Goal: Information Seeking & Learning: Learn about a topic

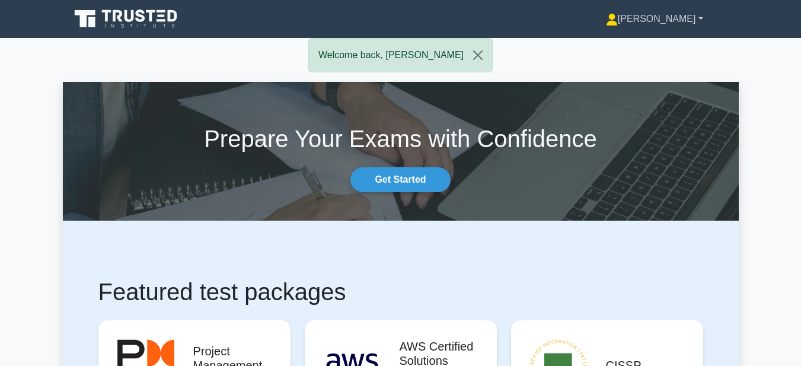
click at [699, 20] on link "[PERSON_NAME]" at bounding box center [654, 19] width 154 height 24
click at [672, 44] on link "Profile" at bounding box center [625, 46] width 94 height 19
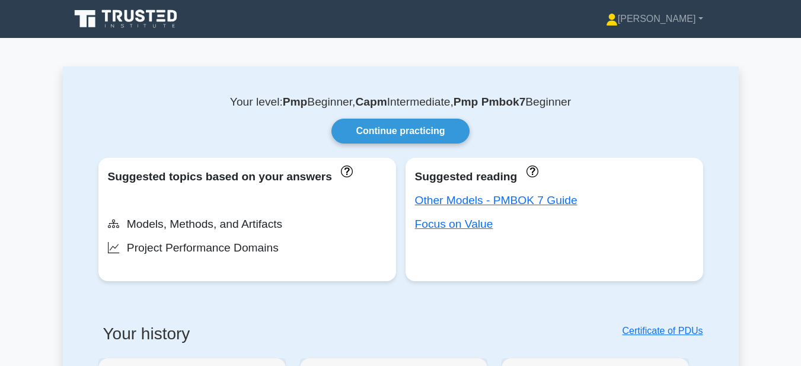
drag, startPoint x: 804, startPoint y: 25, endPoint x: 807, endPoint y: -1, distance: 26.2
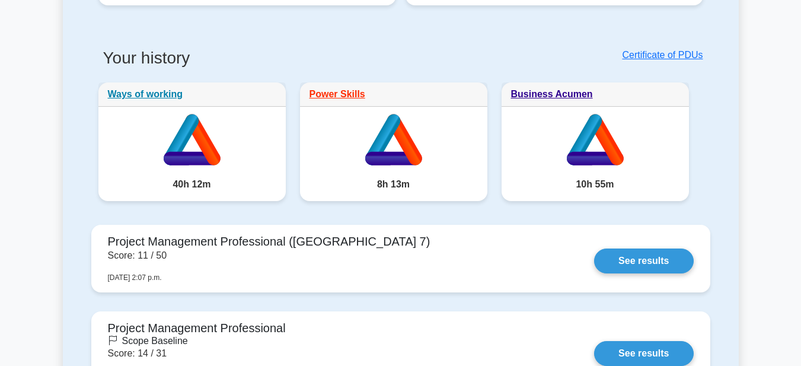
scroll to position [286, 0]
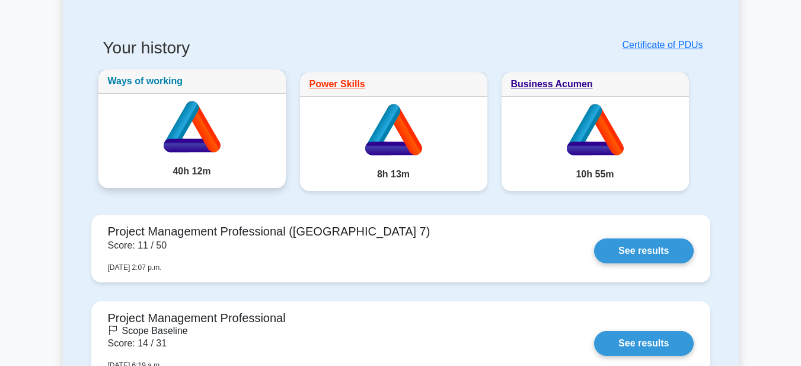
click at [149, 82] on link "Ways of working" at bounding box center [145, 81] width 75 height 10
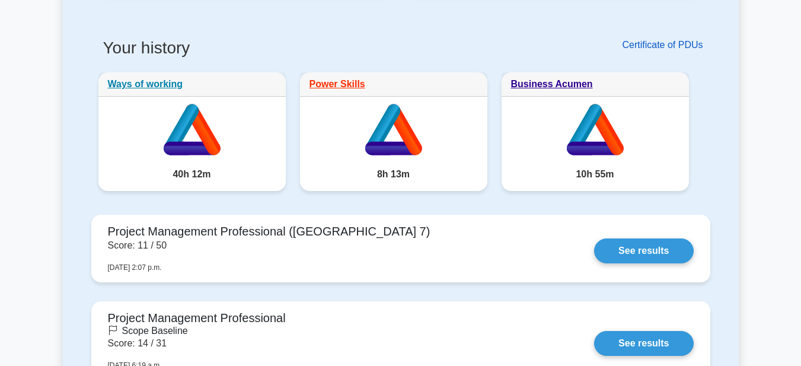
click at [660, 46] on link "Certificate of PDUs" at bounding box center [662, 45] width 81 height 10
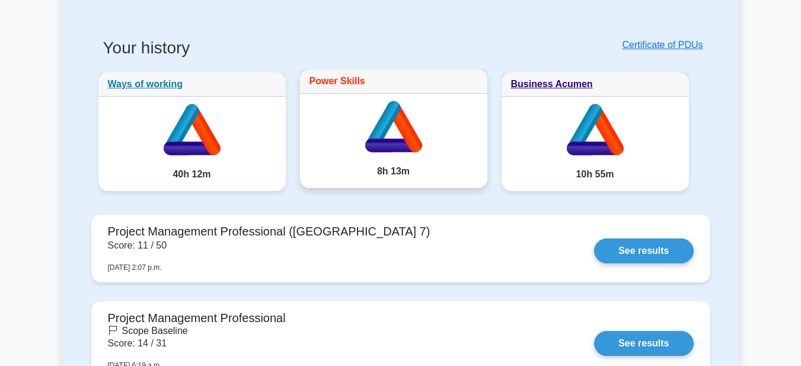
click at [357, 81] on link "Power Skills" at bounding box center [337, 81] width 56 height 10
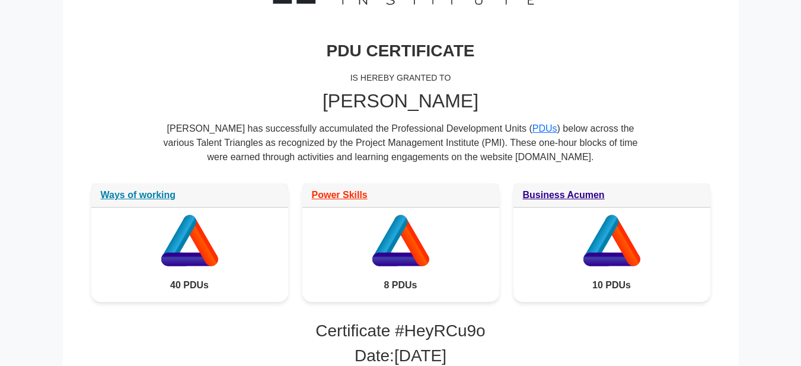
scroll to position [137, 0]
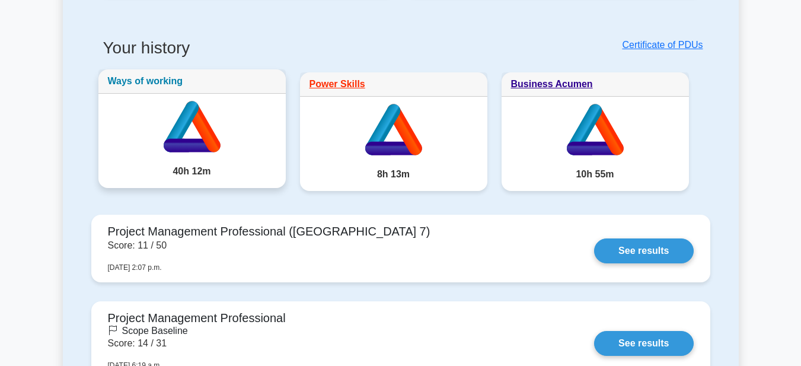
click at [150, 82] on link "Ways of working" at bounding box center [145, 81] width 75 height 10
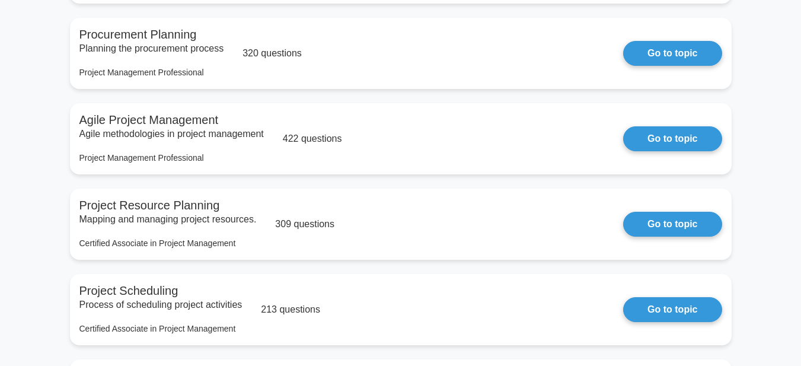
scroll to position [306, 0]
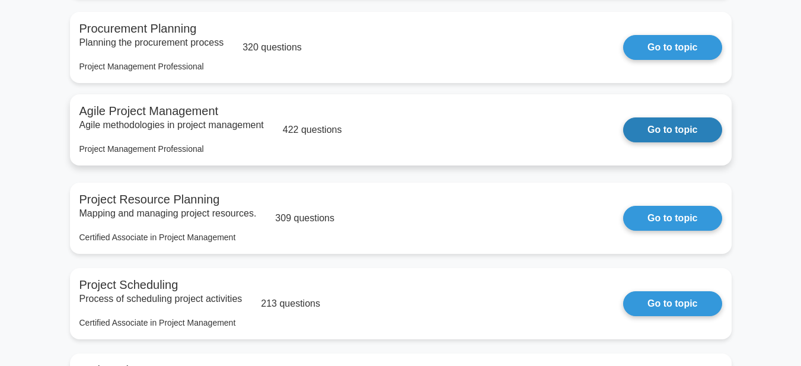
click at [623, 132] on link "Go to topic" at bounding box center [672, 129] width 98 height 25
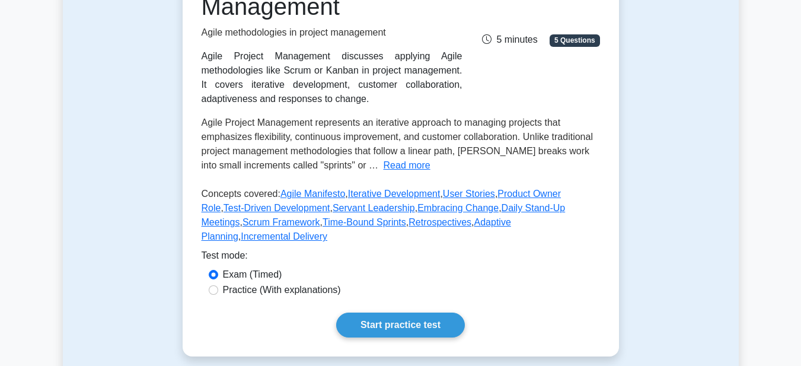
scroll to position [209, 0]
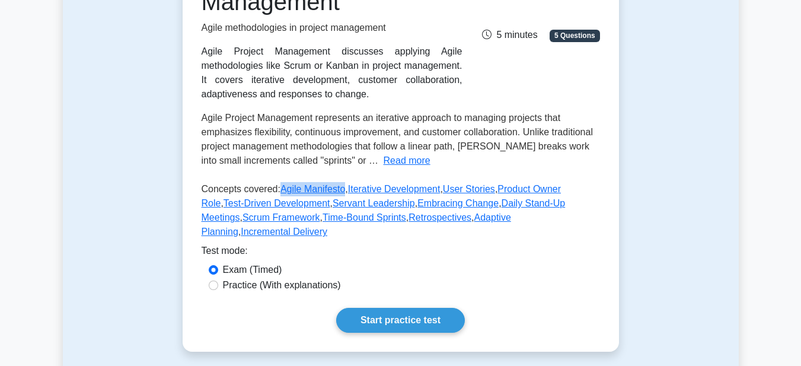
drag, startPoint x: 275, startPoint y: 188, endPoint x: 339, endPoint y: 190, distance: 64.0
click at [339, 190] on p "Concepts covered: Agile Manifesto , Iterative Development , User Stories , Prod…" at bounding box center [401, 213] width 398 height 62
copy p "Agile Manifesto"
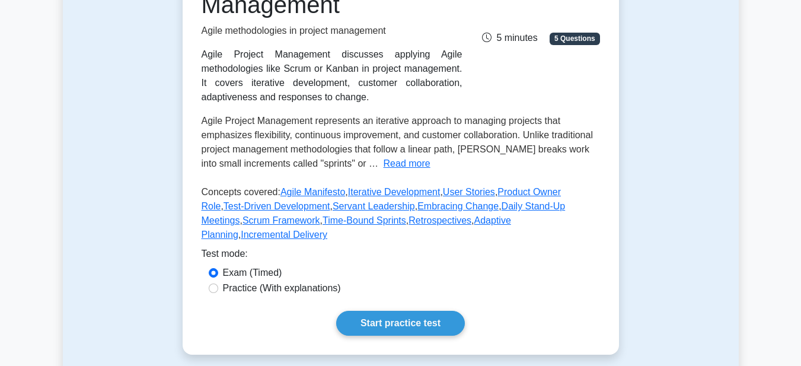
click at [114, 93] on div "Test Flashcards Agile Project Management Agile methodologies in project managem…" at bounding box center [401, 131] width 676 height 501
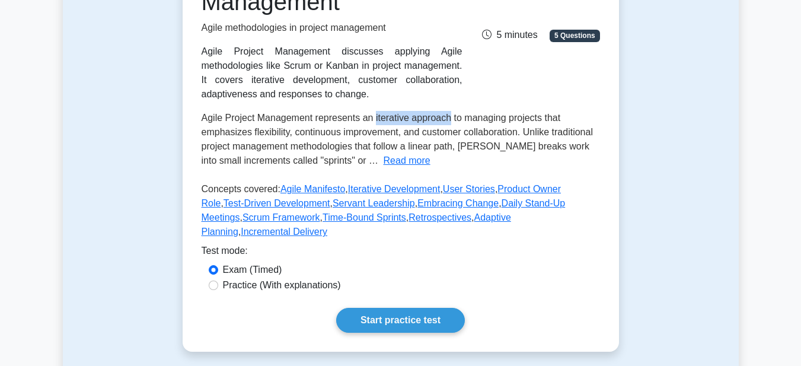
drag, startPoint x: 374, startPoint y: 118, endPoint x: 450, endPoint y: 117, distance: 76.5
click at [450, 117] on span "Agile Project Management represents an iterative approach to managing projects …" at bounding box center [397, 139] width 391 height 53
click at [383, 162] on button "Read more" at bounding box center [406, 161] width 47 height 14
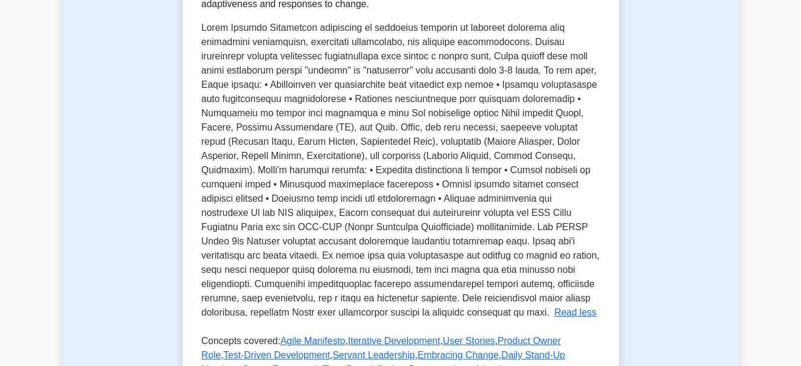
scroll to position [309, 0]
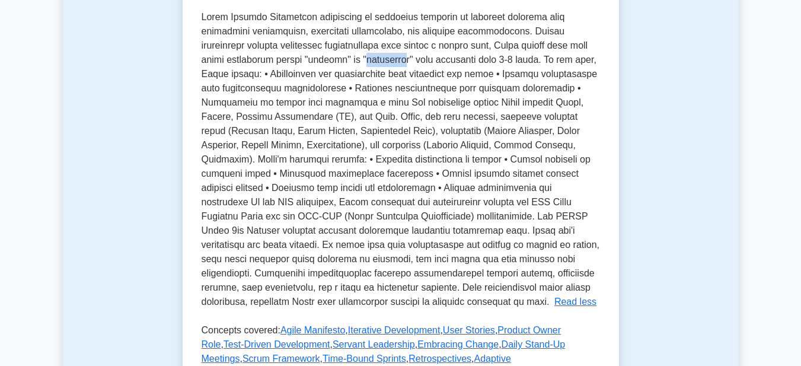
drag, startPoint x: 330, startPoint y: 59, endPoint x: 363, endPoint y: 62, distance: 33.3
click at [363, 62] on span at bounding box center [401, 159] width 398 height 295
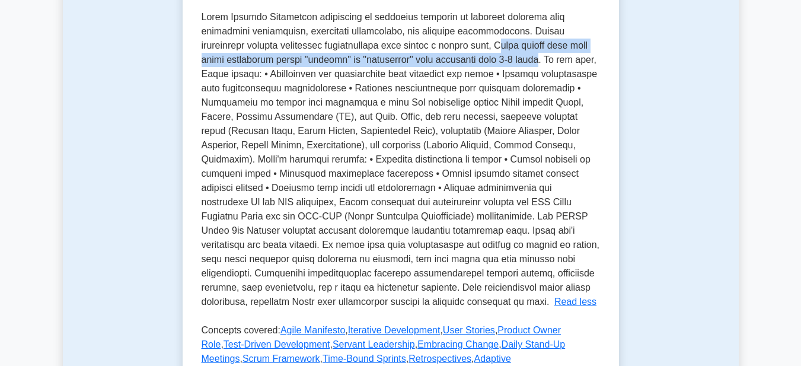
drag, startPoint x: 464, startPoint y: 44, endPoint x: 490, endPoint y: 62, distance: 31.2
click at [490, 62] on span at bounding box center [401, 159] width 398 height 295
drag, startPoint x: 461, startPoint y: 49, endPoint x: 492, endPoint y: 63, distance: 34.5
click at [492, 63] on span at bounding box center [401, 159] width 398 height 295
copy span "Agile breaks work into small increments called "sprints" or "iterations" that t…"
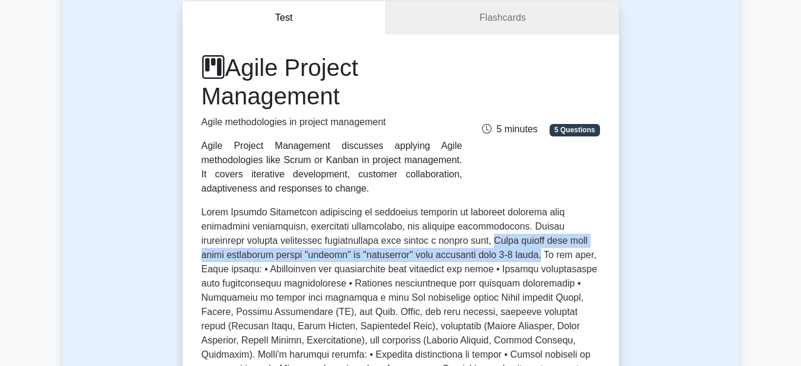
scroll to position [106, 0]
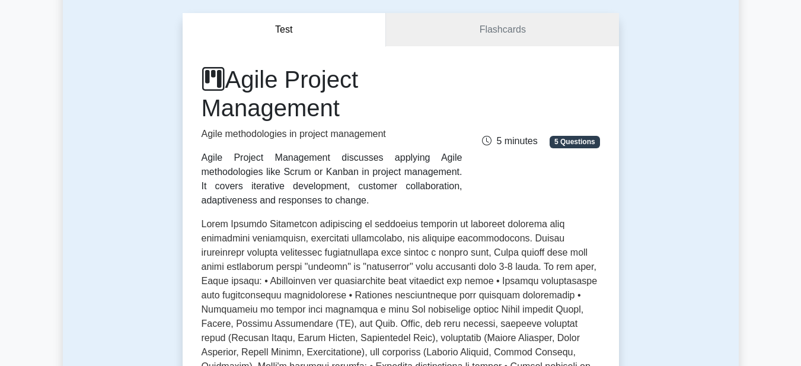
drag, startPoint x: 801, startPoint y: 66, endPoint x: 803, endPoint y: 79, distance: 13.3
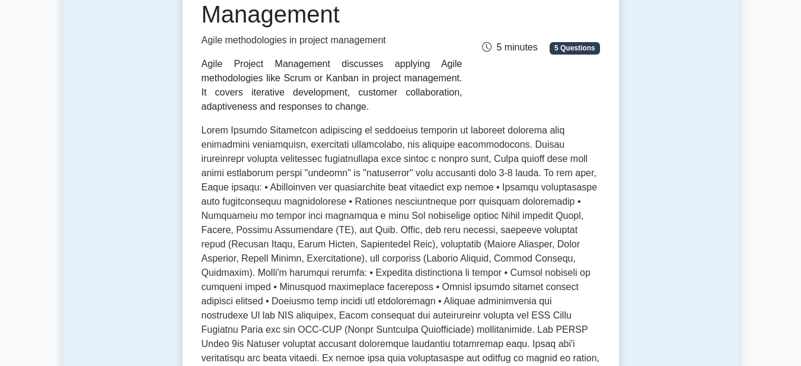
scroll to position [216, 0]
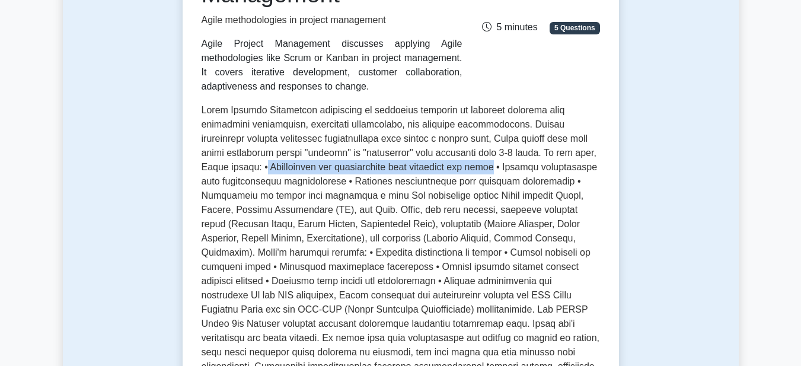
drag, startPoint x: 205, startPoint y: 167, endPoint x: 427, endPoint y: 167, distance: 222.3
click at [427, 167] on span at bounding box center [401, 252] width 398 height 295
copy span "Individuals and interactions over processes and tools"
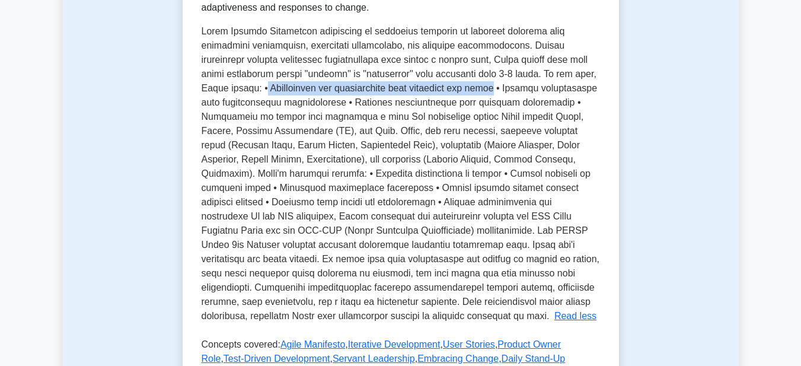
scroll to position [300, 0]
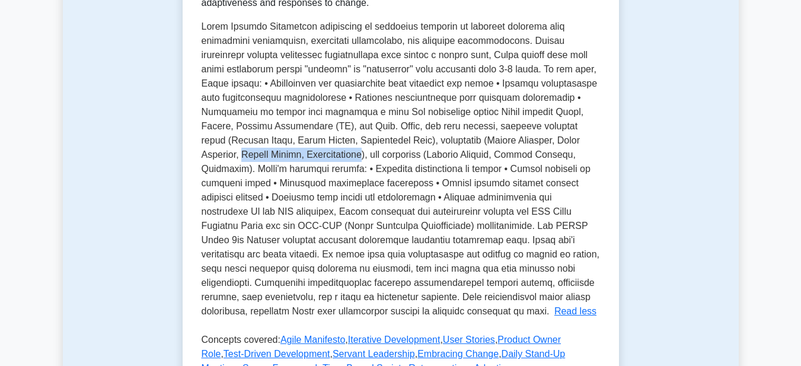
drag, startPoint x: 247, startPoint y: 157, endPoint x: 363, endPoint y: 159, distance: 116.2
click at [363, 159] on span at bounding box center [401, 168] width 398 height 295
copy span "Sprint Review, Retrospective"
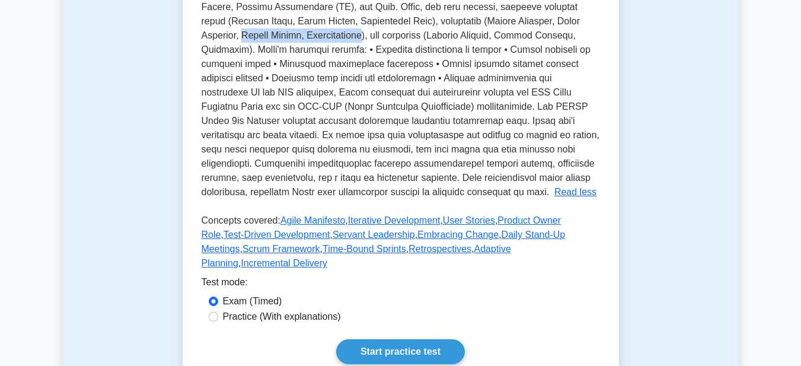
scroll to position [437, 0]
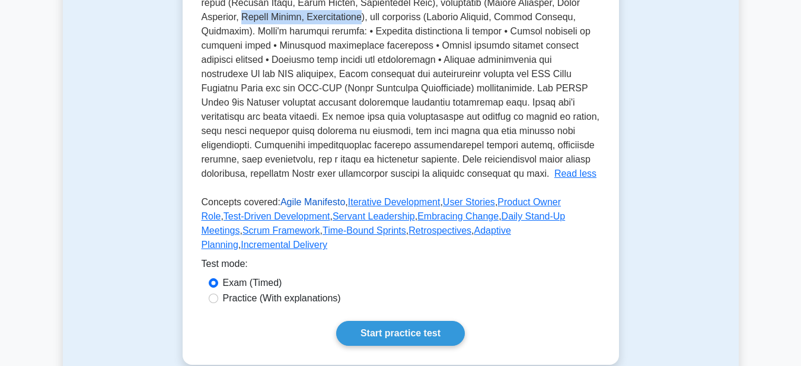
click at [335, 202] on link "Agile Manifesto" at bounding box center [312, 202] width 65 height 10
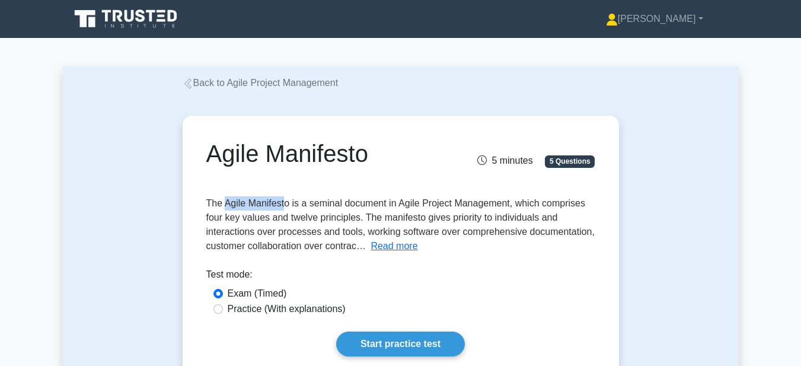
drag, startPoint x: 226, startPoint y: 204, endPoint x: 216, endPoint y: 197, distance: 12.8
click at [285, 204] on span "The Agile Manifesto is a seminal document in Agile Project Management, which co…" at bounding box center [400, 224] width 388 height 53
drag, startPoint x: 205, startPoint y: 203, endPoint x: 290, endPoint y: 202, distance: 84.8
click at [290, 202] on div "Agile Manifesto 5 minutes 5 Questions The Agile Manifesto is a seminal document…" at bounding box center [400, 247] width 427 height 255
copy span "The Agile Manifesto"
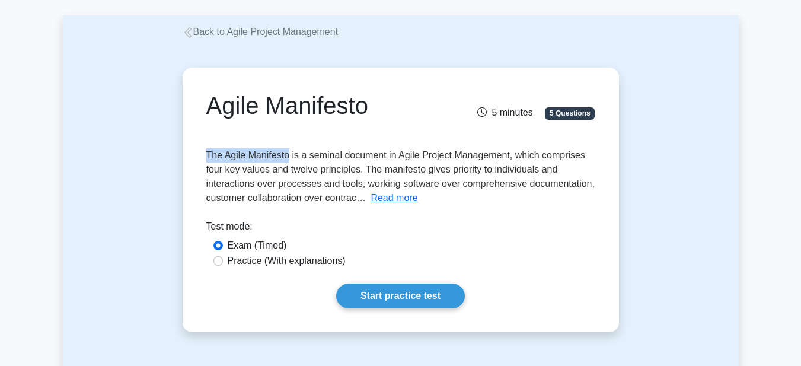
scroll to position [81, 0]
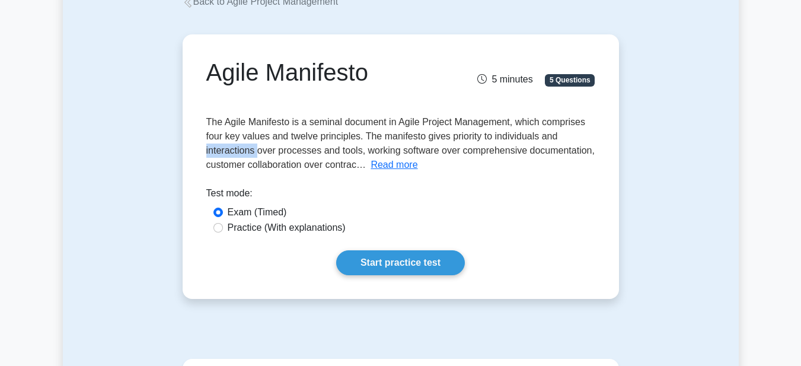
drag, startPoint x: 206, startPoint y: 152, endPoint x: 257, endPoint y: 153, distance: 51.0
click at [257, 153] on span "The Agile Manifesto is a seminal document in Agile Project Management, which co…" at bounding box center [400, 143] width 388 height 53
copy span "interactions"
click at [381, 166] on button "Read more" at bounding box center [393, 165] width 47 height 14
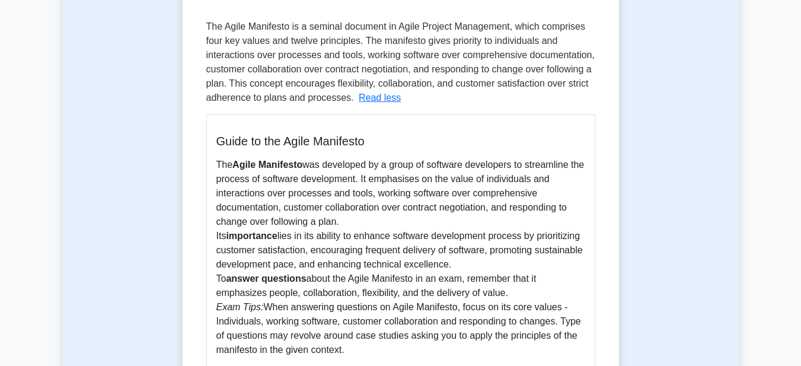
scroll to position [183, 0]
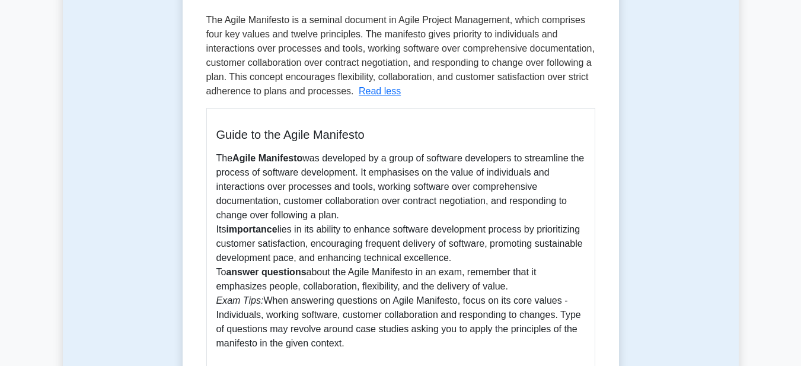
click at [206, 94] on span "The Agile Manifesto is a seminal document in Agile Project Management, which co…" at bounding box center [400, 55] width 388 height 81
drag, startPoint x: 206, startPoint y: 94, endPoint x: 344, endPoint y: 95, distance: 137.5
click at [344, 95] on span "The Agile Manifesto is a seminal document in Agile Project Management, which co…" at bounding box center [400, 55] width 388 height 81
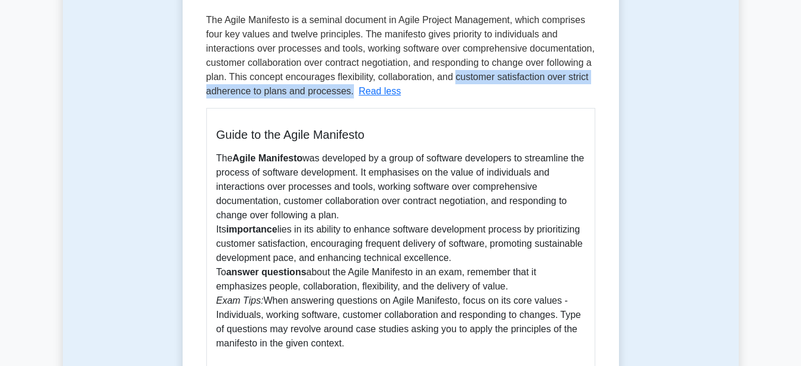
drag, startPoint x: 462, startPoint y: 75, endPoint x: 349, endPoint y: 89, distance: 114.0
click at [349, 89] on p "The Agile Manifesto is a seminal document in Agile Project Management, which co…" at bounding box center [400, 55] width 388 height 81
copy span "customer satisfaction over strict adherence to plans and processes."
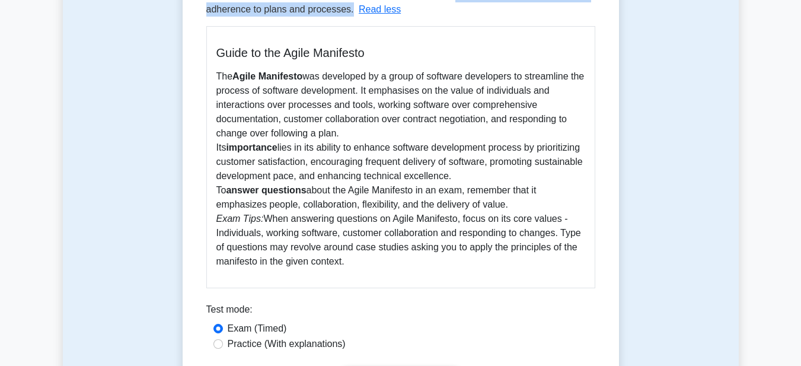
scroll to position [273, 0]
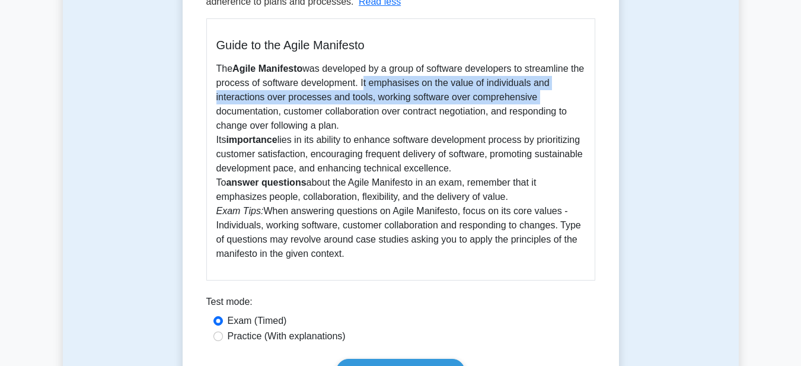
drag, startPoint x: 376, startPoint y: 84, endPoint x: 548, endPoint y: 97, distance: 173.0
click at [548, 97] on p "The Agile Manifesto was developed by a group of software developers to streamli…" at bounding box center [400, 161] width 369 height 199
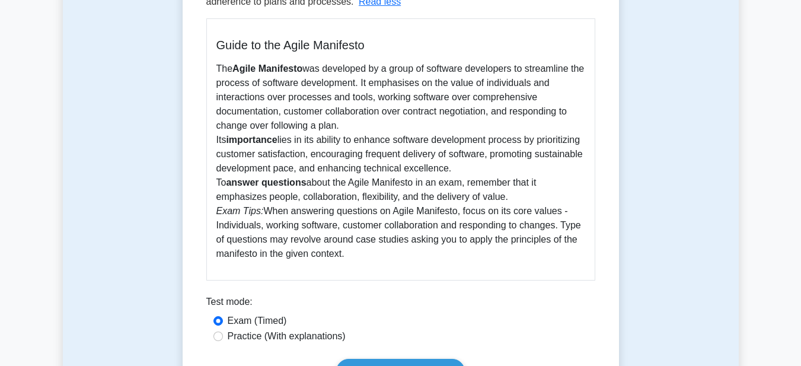
click at [374, 83] on p "The Agile Manifesto was developed by a group of software developers to streamli…" at bounding box center [400, 161] width 369 height 199
drag, startPoint x: 374, startPoint y: 84, endPoint x: 588, endPoint y: 124, distance: 217.7
click at [588, 124] on div "Guide to the Agile Manifesto The Agile Manifesto was developed by a group of so…" at bounding box center [400, 149] width 389 height 262
copy p "It emphasises on the value of individuals and interactions over processes and t…"
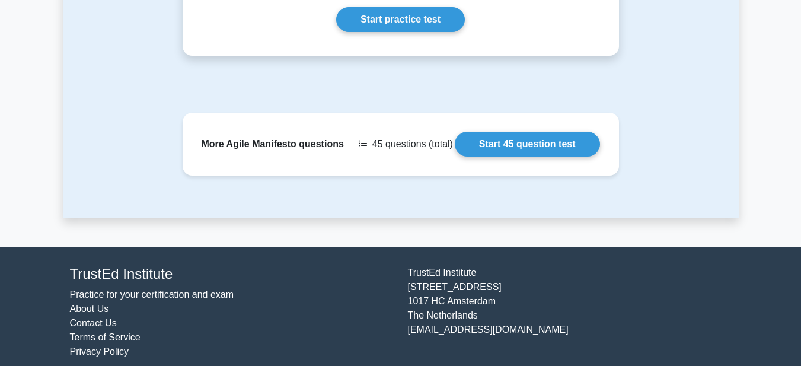
scroll to position [624, 0]
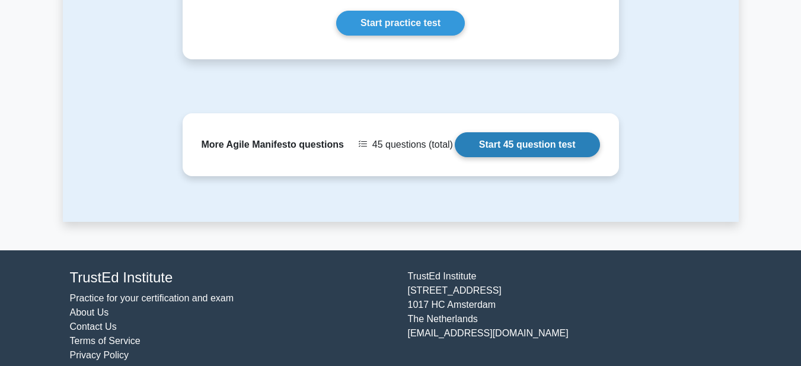
click at [535, 143] on link "Start 45 question test" at bounding box center [527, 144] width 145 height 25
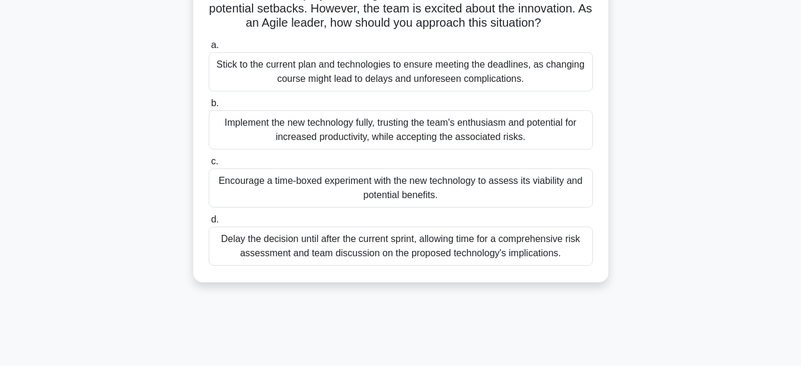
scroll to position [163, 0]
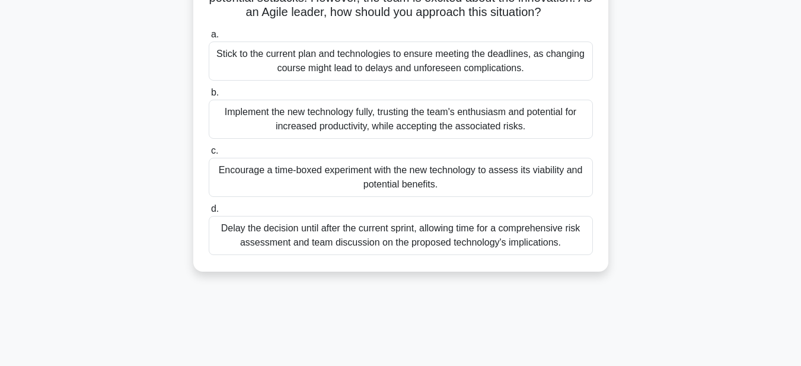
click at [503, 252] on div "Delay the decision until after the current sprint, allowing time for a comprehe…" at bounding box center [401, 235] width 384 height 39
click at [209, 213] on input "d. Delay the decision until after the current sprint, allowing time for a compr…" at bounding box center [209, 209] width 0 height 8
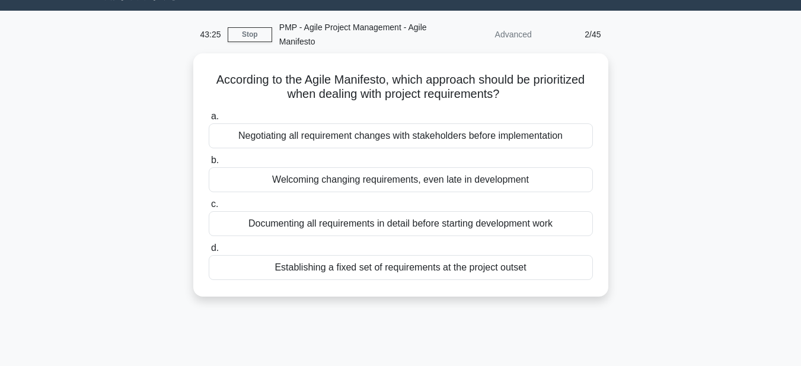
scroll to position [0, 0]
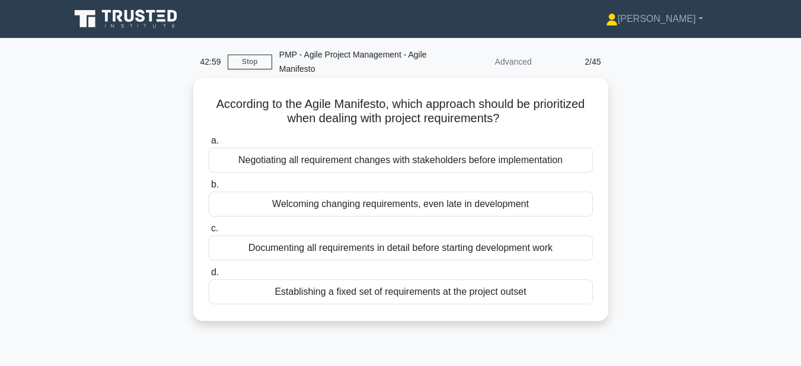
click at [501, 248] on div "Documenting all requirements in detail before starting development work" at bounding box center [401, 247] width 384 height 25
click at [209, 232] on input "c. Documenting all requirements in detail before starting development work" at bounding box center [209, 229] width 0 height 8
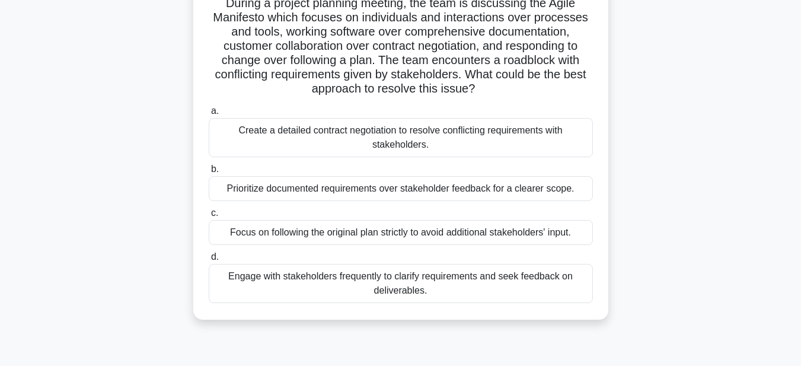
scroll to position [106, 0]
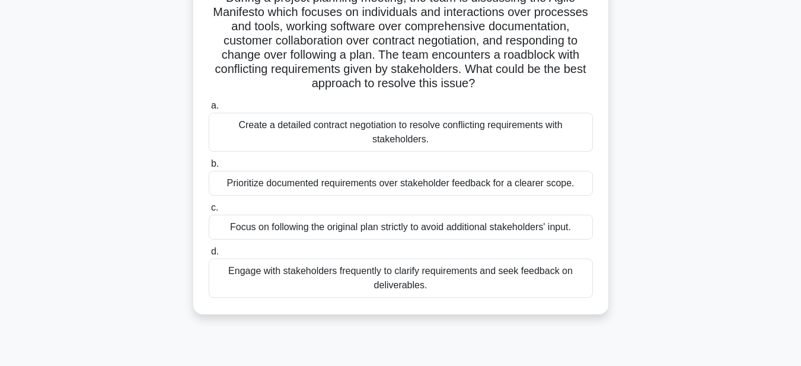
click at [483, 186] on div "Prioritize documented requirements over stakeholder feedback for a clearer scop…" at bounding box center [401, 183] width 384 height 25
click at [209, 168] on input "b. Prioritize documented requirements over stakeholder feedback for a clearer s…" at bounding box center [209, 164] width 0 height 8
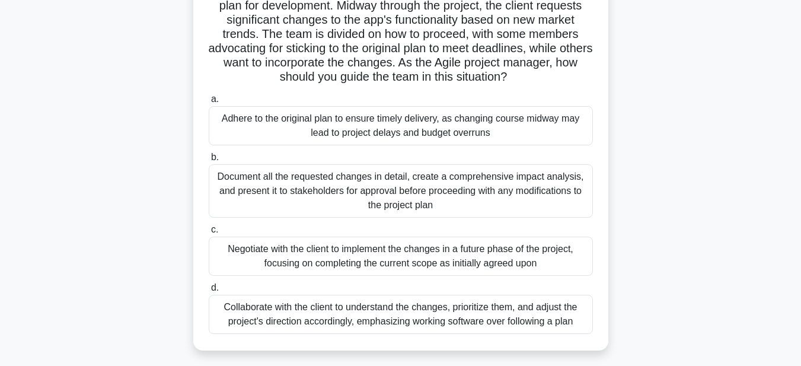
scroll to position [122, 0]
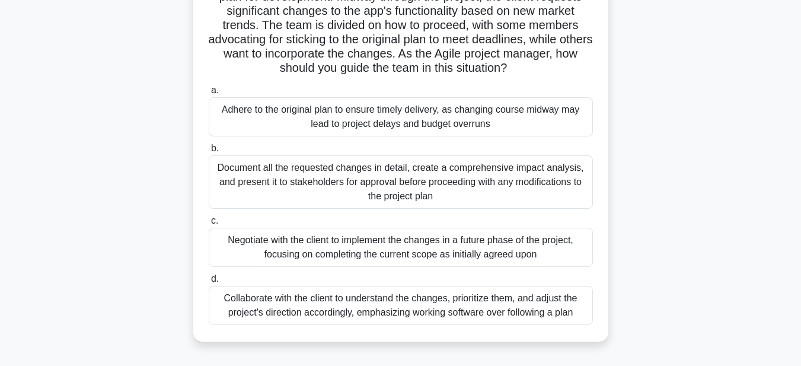
click at [464, 186] on div "Document all the requested changes in detail, create a comprehensive impact ana…" at bounding box center [401, 181] width 384 height 53
click at [473, 180] on div "Document all the requested changes in detail, create a comprehensive impact ana…" at bounding box center [401, 181] width 384 height 53
click at [209, 152] on input "b. Document all the requested changes in detail, create a comprehensive impact …" at bounding box center [209, 149] width 0 height 8
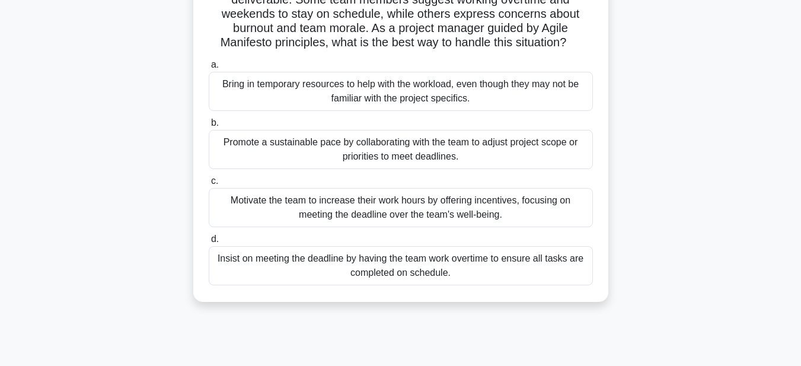
scroll to position [122, 0]
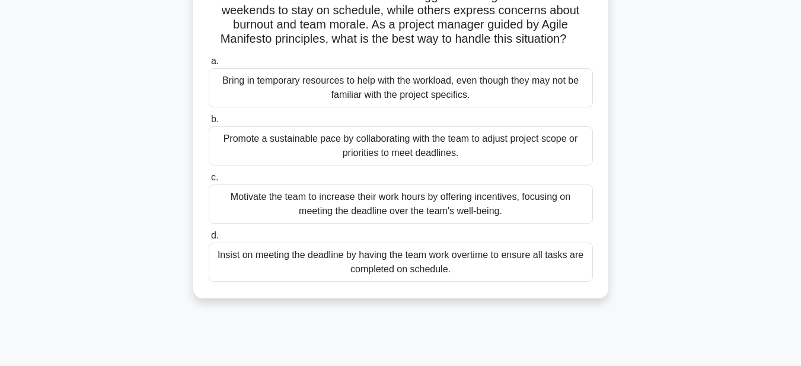
click at [474, 199] on div "Motivate the team to increase their work hours by offering incentives, focusing…" at bounding box center [401, 203] width 384 height 39
click at [426, 210] on div "Motivate the team to increase their work hours by offering incentives, focusing…" at bounding box center [401, 203] width 384 height 39
click at [209, 181] on input "c. Motivate the team to increase their work hours by offering incentives, focus…" at bounding box center [209, 178] width 0 height 8
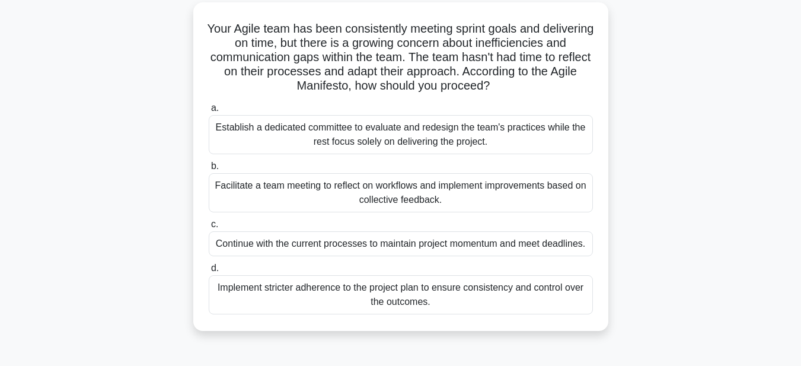
scroll to position [85, 0]
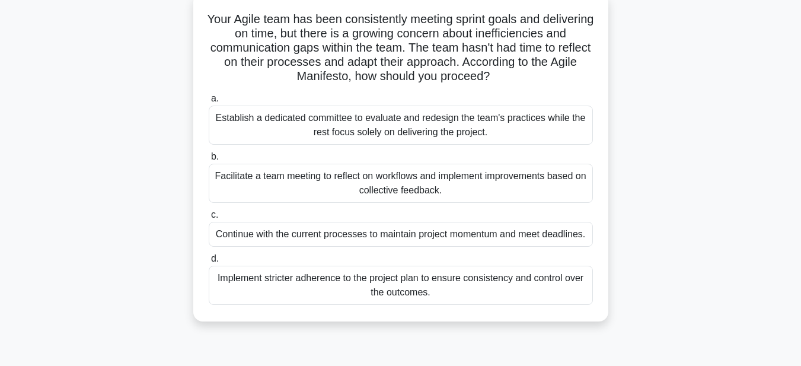
click at [431, 280] on div "Implement stricter adherence to the project plan to ensure consistency and cont…" at bounding box center [401, 285] width 384 height 39
click at [209, 263] on input "d. Implement stricter adherence to the project plan to ensure consistency and c…" at bounding box center [209, 259] width 0 height 8
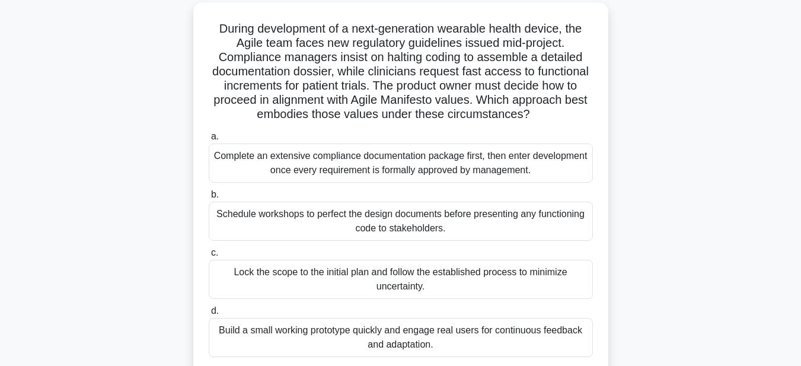
scroll to position [89, 0]
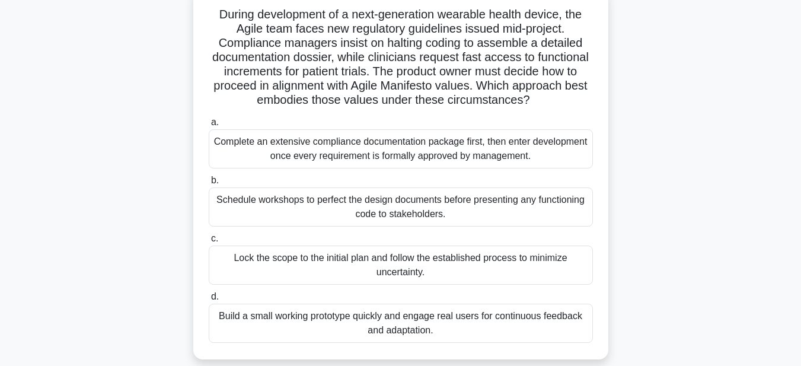
drag, startPoint x: 426, startPoint y: 158, endPoint x: 433, endPoint y: 159, distance: 7.2
click at [433, 159] on div "Complete an extensive compliance documentation package first, then enter develo…" at bounding box center [401, 148] width 384 height 39
click at [439, 147] on div "Complete an extensive compliance documentation package first, then enter develo…" at bounding box center [401, 148] width 384 height 39
click at [209, 126] on input "a. Complete an extensive compliance documentation package first, then enter dev…" at bounding box center [209, 123] width 0 height 8
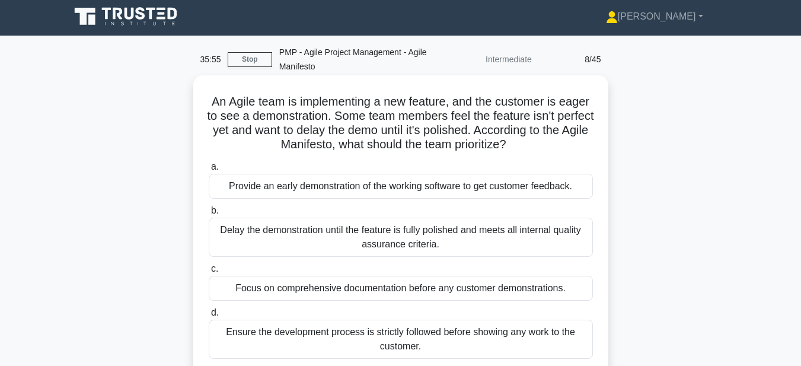
scroll to position [0, 0]
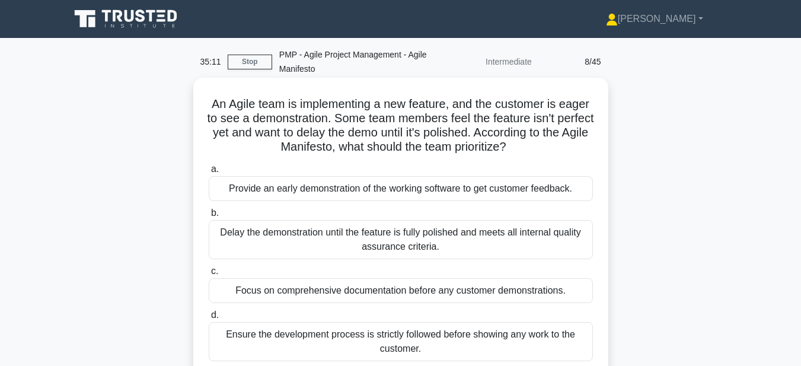
click at [453, 334] on div "Ensure the development process is strictly followed before showing any work to …" at bounding box center [401, 341] width 384 height 39
click at [209, 319] on input "d. Ensure the development process is strictly followed before showing any work …" at bounding box center [209, 315] width 0 height 8
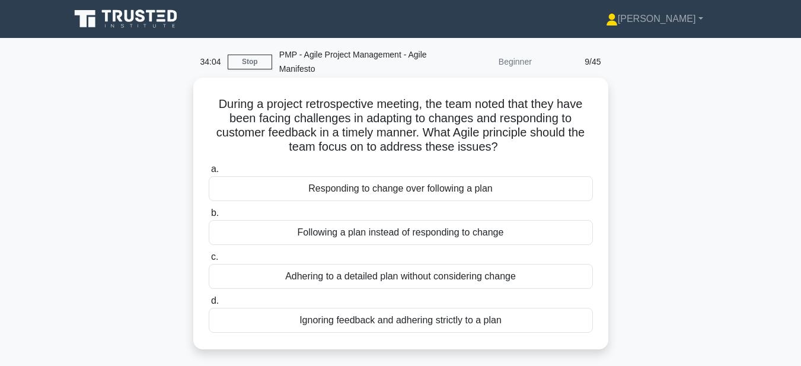
click at [392, 233] on div "Following a plan instead of responding to change" at bounding box center [401, 232] width 384 height 25
click at [209, 217] on input "b. Following a plan instead of responding to change" at bounding box center [209, 213] width 0 height 8
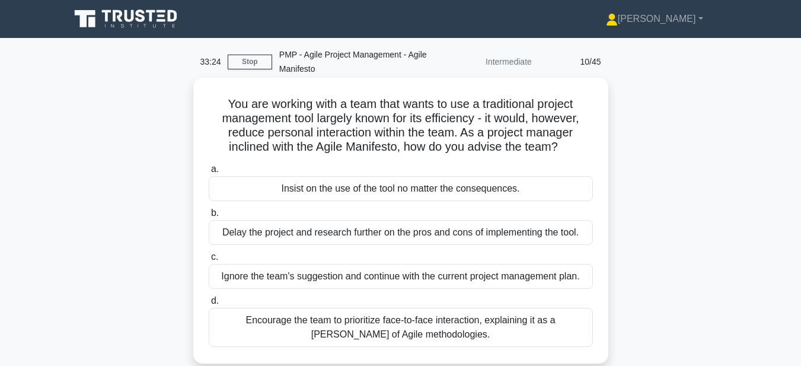
click at [398, 325] on div "Encourage the team to prioritize face-to-face interaction, explaining it as a t…" at bounding box center [401, 327] width 384 height 39
click at [209, 305] on input "d. Encourage the team to prioritize face-to-face interaction, explaining it as …" at bounding box center [209, 301] width 0 height 8
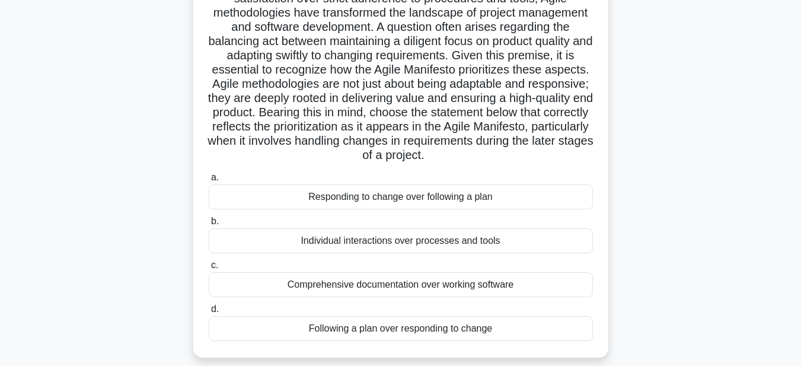
scroll to position [158, 0]
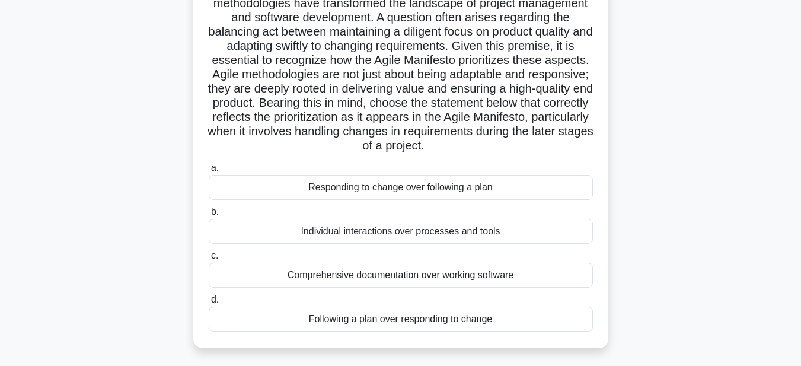
click at [420, 287] on div "Comprehensive documentation over working software" at bounding box center [401, 275] width 384 height 25
click at [209, 260] on input "c. Comprehensive documentation over working software" at bounding box center [209, 256] width 0 height 8
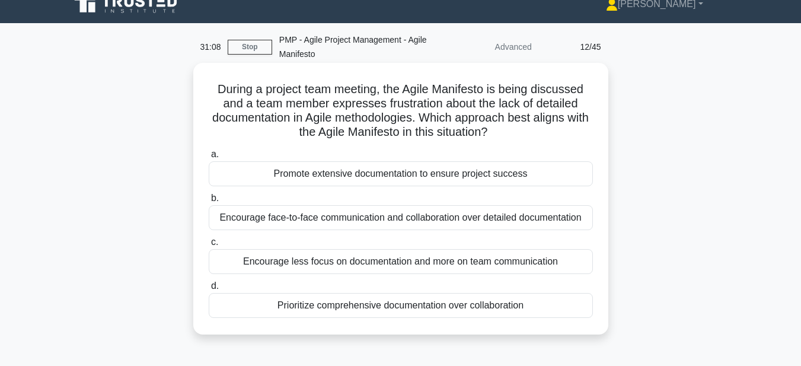
scroll to position [0, 0]
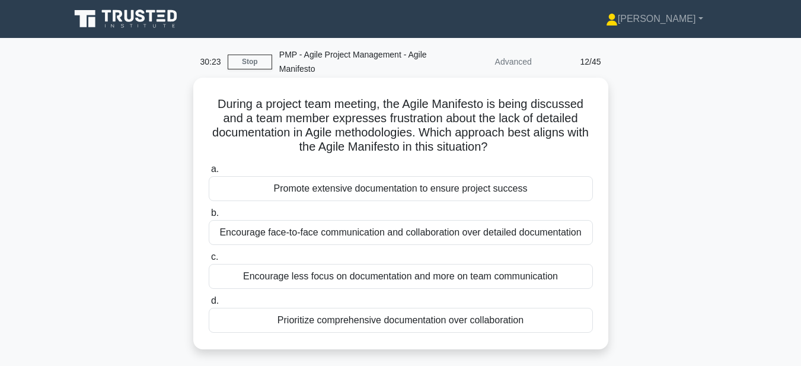
click at [438, 234] on div "Encourage face-to-face communication and collaboration over detailed documentat…" at bounding box center [401, 232] width 384 height 25
click at [209, 217] on input "b. Encourage face-to-face communication and collaboration over detailed documen…" at bounding box center [209, 213] width 0 height 8
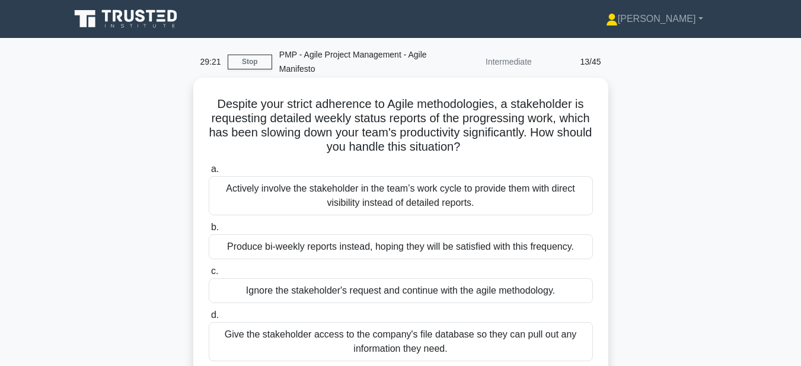
click at [421, 198] on div "Actively involve the stakeholder in the team’s work cycle to provide them with …" at bounding box center [401, 195] width 384 height 39
click at [209, 173] on input "a. Actively involve the stakeholder in the team’s work cycle to provide them wi…" at bounding box center [209, 169] width 0 height 8
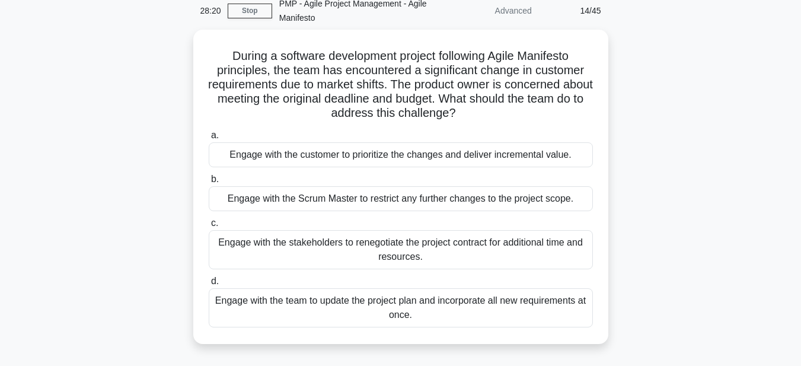
scroll to position [57, 0]
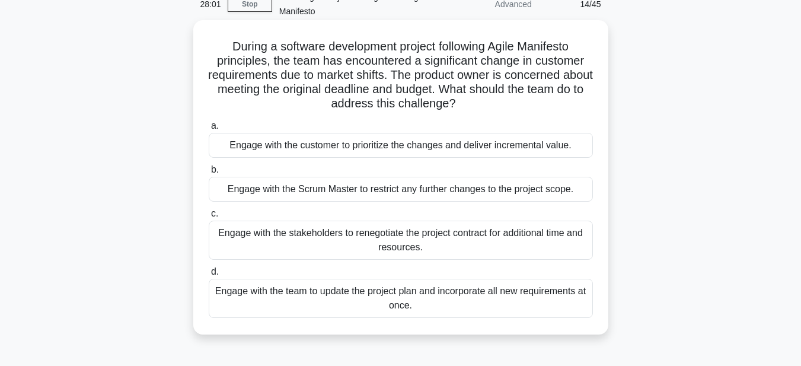
click at [405, 238] on div "Engage with the stakeholders to renegotiate the project contract for additional…" at bounding box center [401, 239] width 384 height 39
click at [404, 245] on div "Engage with the stakeholders to renegotiate the project contract for additional…" at bounding box center [401, 239] width 384 height 39
click at [429, 241] on div "Engage with the stakeholders to renegotiate the project contract for additional…" at bounding box center [401, 239] width 384 height 39
click at [209, 218] on input "c. Engage with the stakeholders to renegotiate the project contract for additio…" at bounding box center [209, 214] width 0 height 8
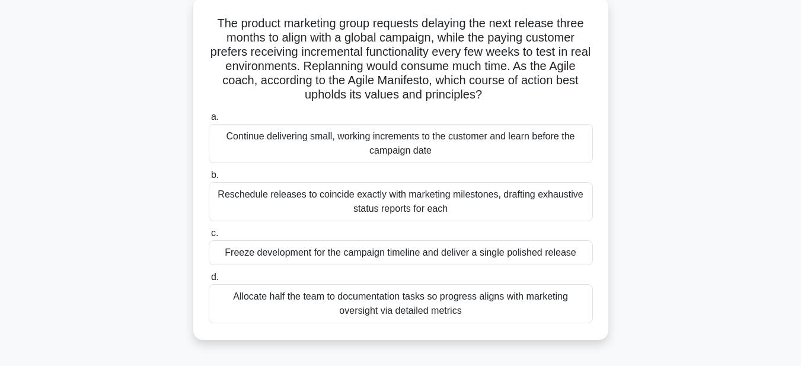
scroll to position [87, 0]
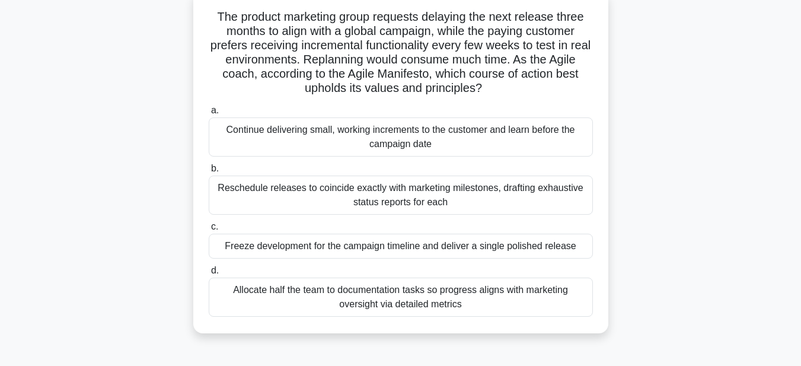
click at [458, 191] on div "Reschedule releases to coincide exactly with marketing milestones, drafting exh…" at bounding box center [401, 194] width 384 height 39
click at [209, 172] on input "b. Reschedule releases to coincide exactly with marketing milestones, drafting …" at bounding box center [209, 169] width 0 height 8
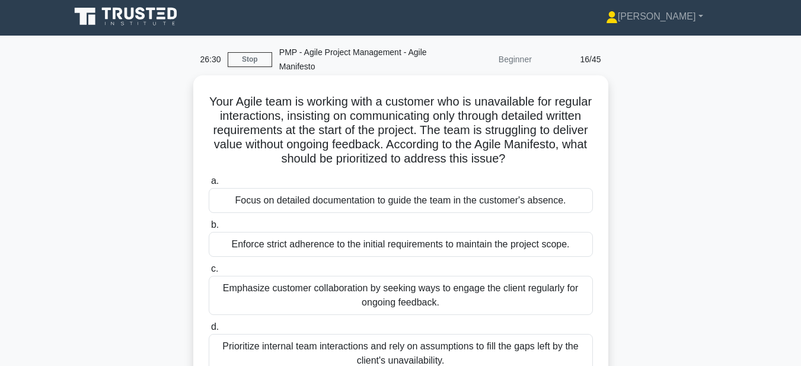
scroll to position [0, 0]
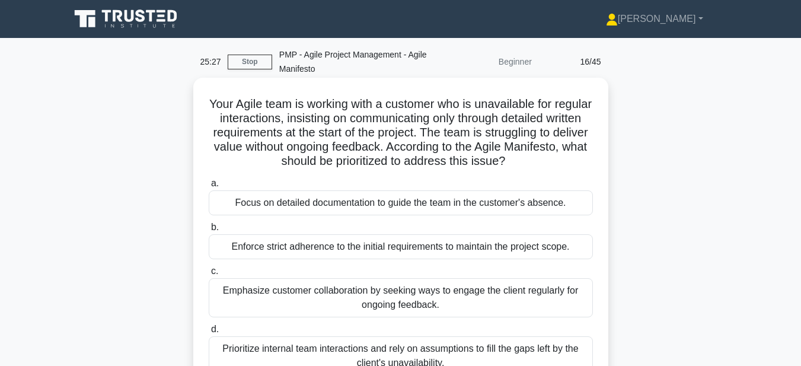
click at [409, 248] on div "Enforce strict adherence to the initial requirements to maintain the project sc…" at bounding box center [401, 246] width 384 height 25
click at [209, 231] on input "b. Enforce strict adherence to the initial requirements to maintain the project…" at bounding box center [209, 227] width 0 height 8
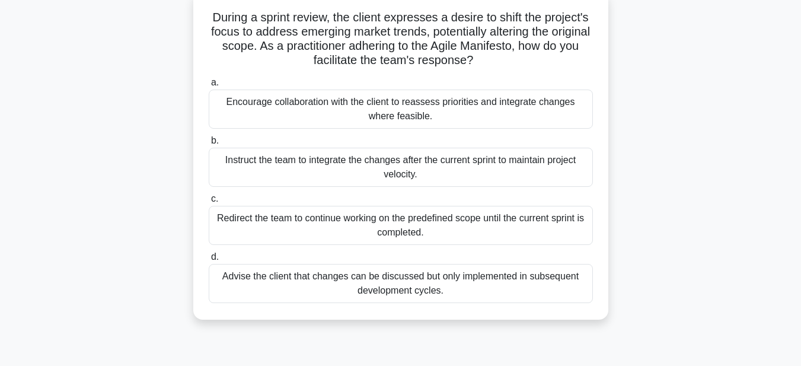
scroll to position [91, 0]
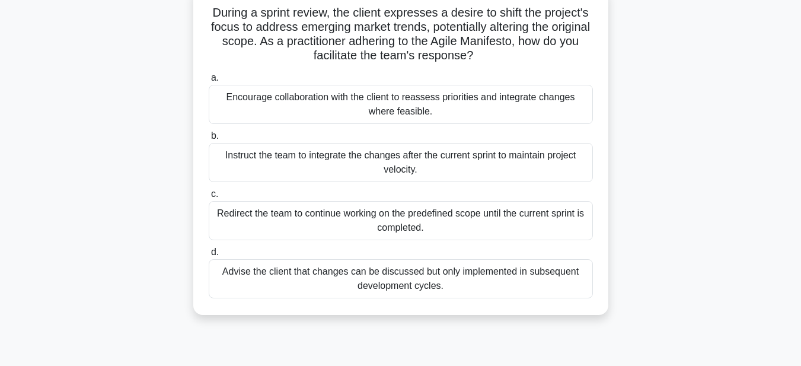
click at [392, 107] on div "Encourage collaboration with the client to reassess priorities and integrate ch…" at bounding box center [401, 104] width 384 height 39
click at [209, 82] on input "a. Encourage collaboration with the client to reassess priorities and integrate…" at bounding box center [209, 78] width 0 height 8
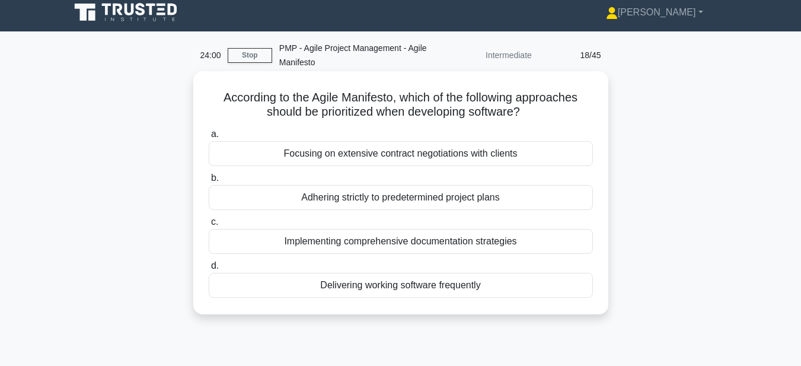
scroll to position [0, 0]
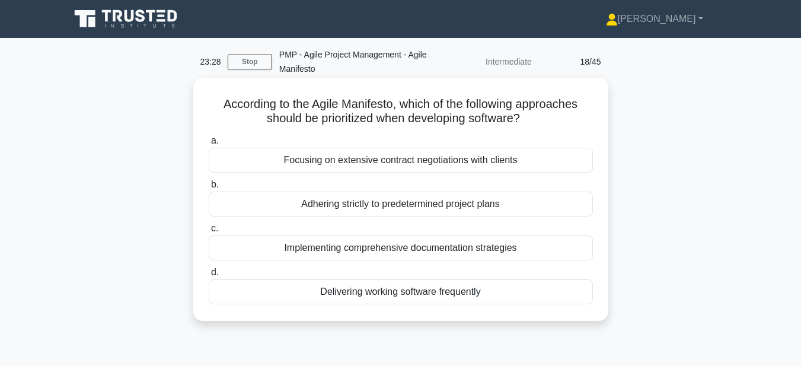
click at [399, 248] on div "Implementing comprehensive documentation strategies" at bounding box center [401, 247] width 384 height 25
click at [209, 232] on input "c. Implementing comprehensive documentation strategies" at bounding box center [209, 229] width 0 height 8
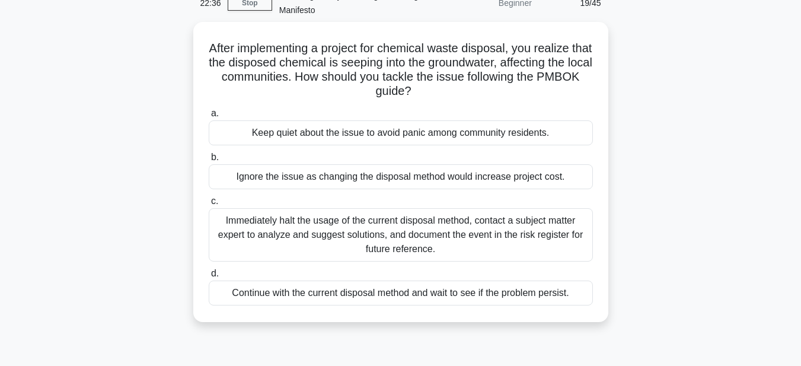
scroll to position [59, 0]
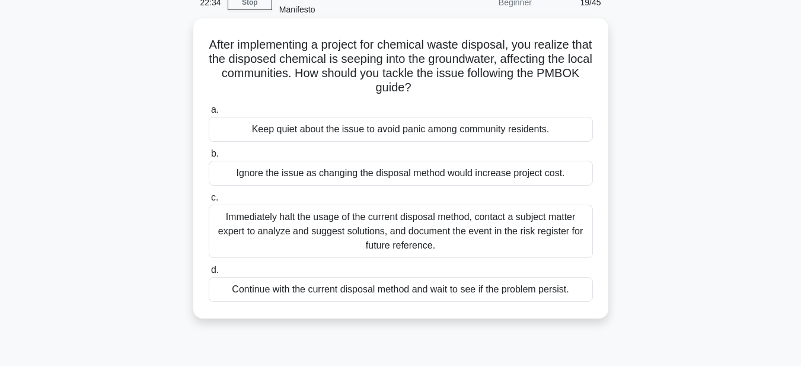
click at [443, 227] on div "Immediately halt the usage of the current disposal method, contact a subject ma…" at bounding box center [401, 230] width 384 height 53
click at [209, 202] on input "c. Immediately halt the usage of the current disposal method, contact a subject…" at bounding box center [209, 198] width 0 height 8
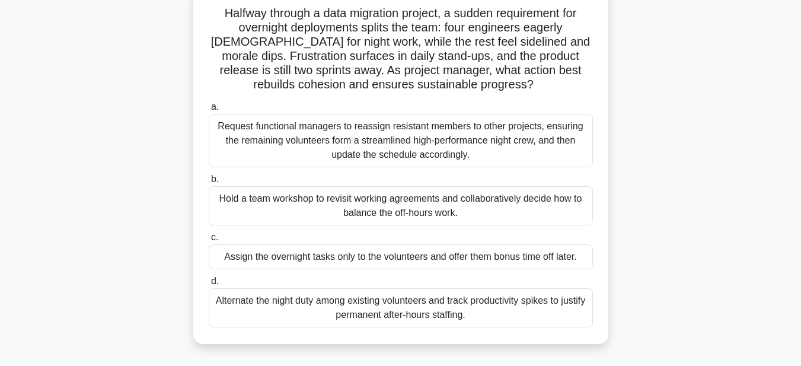
scroll to position [96, 0]
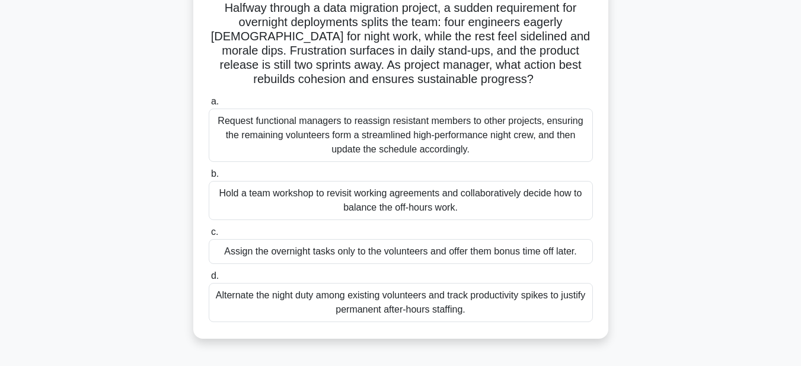
click at [449, 132] on div "Request functional managers to reassign resistant members to other projects, en…" at bounding box center [401, 134] width 384 height 53
click at [209, 106] on input "a. Request functional managers to reassign resistant members to other projects,…" at bounding box center [209, 102] width 0 height 8
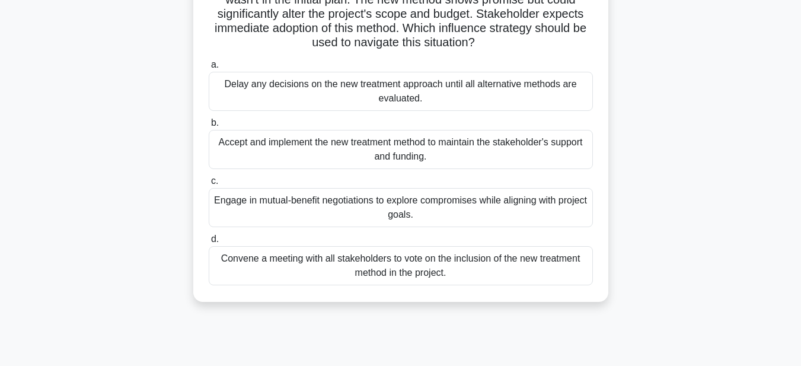
scroll to position [138, 0]
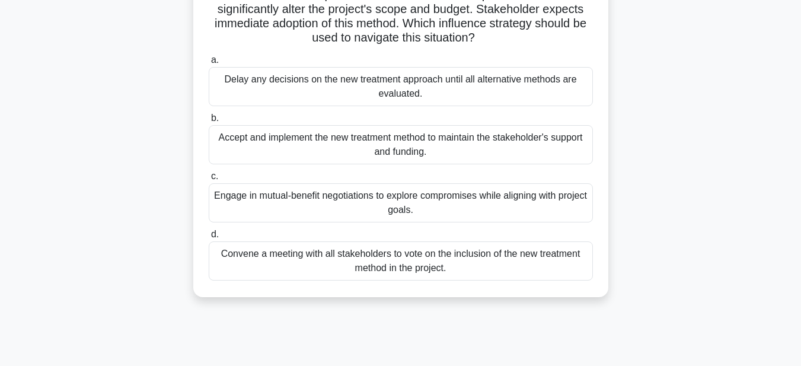
click at [484, 193] on div "Engage in mutual-benefit negotiations to explore compromises while aligning wit…" at bounding box center [401, 202] width 384 height 39
click at [209, 180] on input "c. Engage in mutual-benefit negotiations to explore compromises while aligning …" at bounding box center [209, 176] width 0 height 8
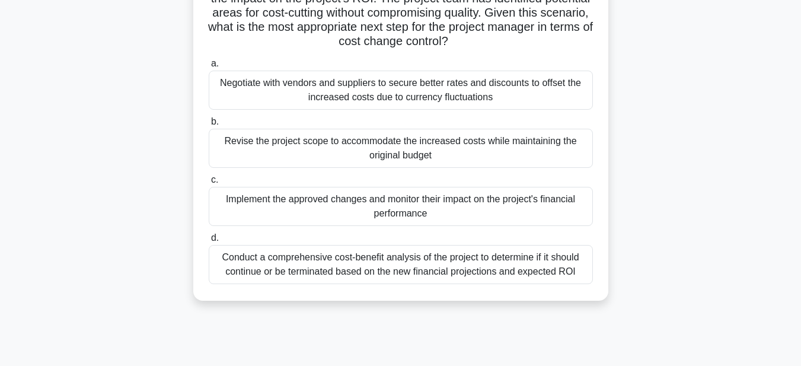
scroll to position [181, 0]
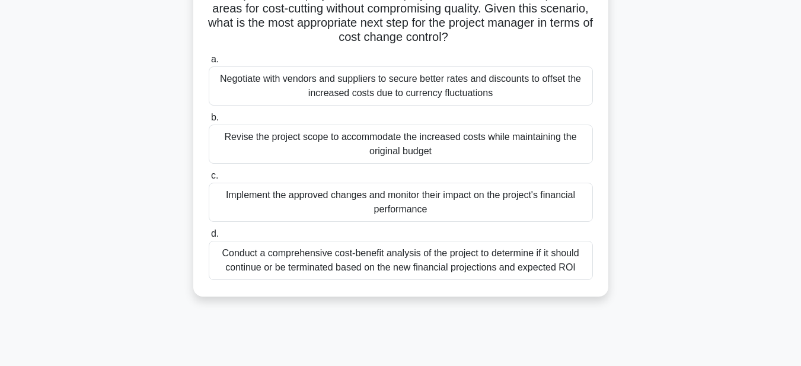
click at [471, 193] on div "Implement the approved changes and monitor their impact on the project's financ…" at bounding box center [401, 202] width 384 height 39
click at [209, 180] on input "c. Implement the approved changes and monitor their impact on the project's fin…" at bounding box center [209, 176] width 0 height 8
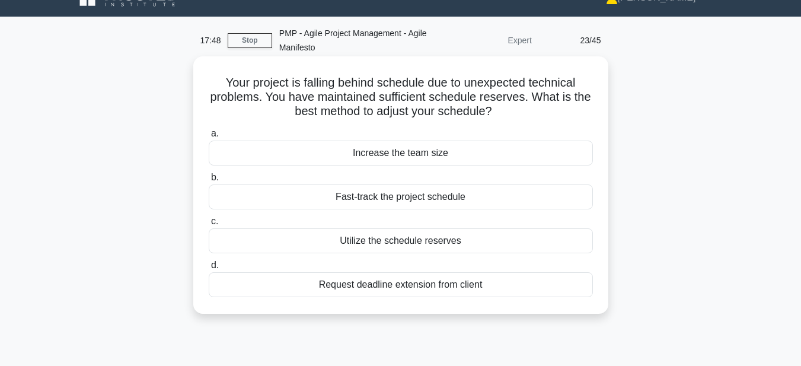
scroll to position [0, 0]
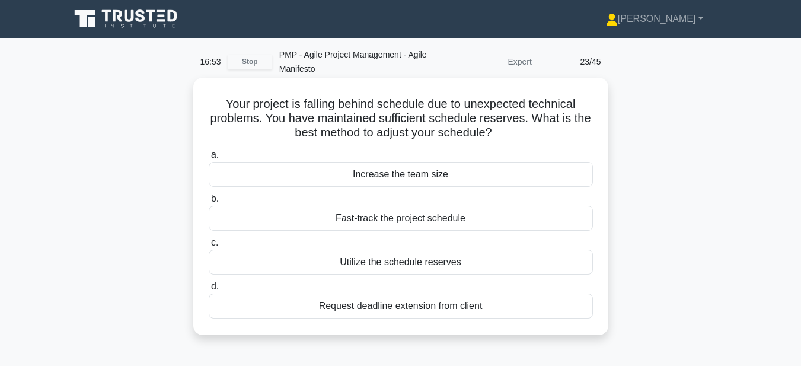
click at [419, 260] on div "Utilize the schedule reserves" at bounding box center [401, 262] width 384 height 25
click at [209, 247] on input "c. Utilize the schedule reserves" at bounding box center [209, 243] width 0 height 8
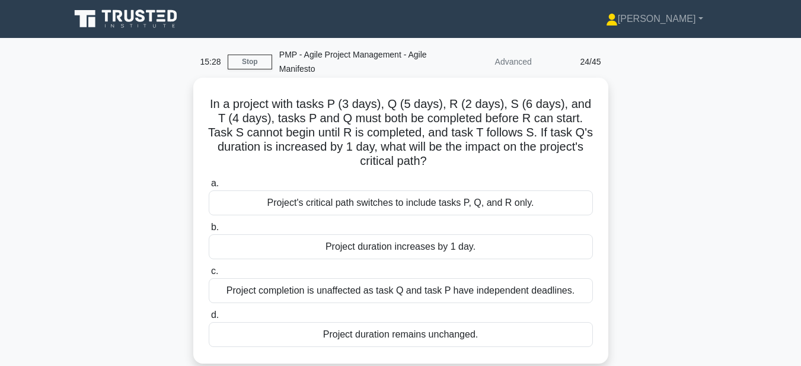
click at [433, 289] on div "Project completion is unaffected as task Q and task P have independent deadline…" at bounding box center [401, 290] width 384 height 25
click at [209, 275] on input "c. Project completion is unaffected as task Q and task P have independent deadl…" at bounding box center [209, 271] width 0 height 8
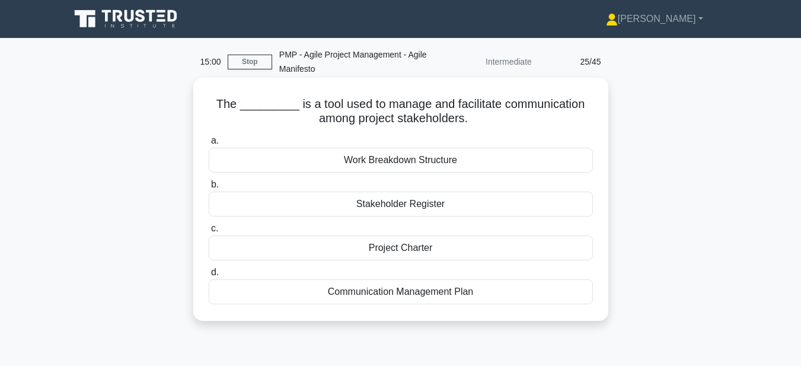
click at [445, 290] on div "Communication Management Plan" at bounding box center [401, 291] width 384 height 25
click at [209, 276] on input "d. Communication Management Plan" at bounding box center [209, 272] width 0 height 8
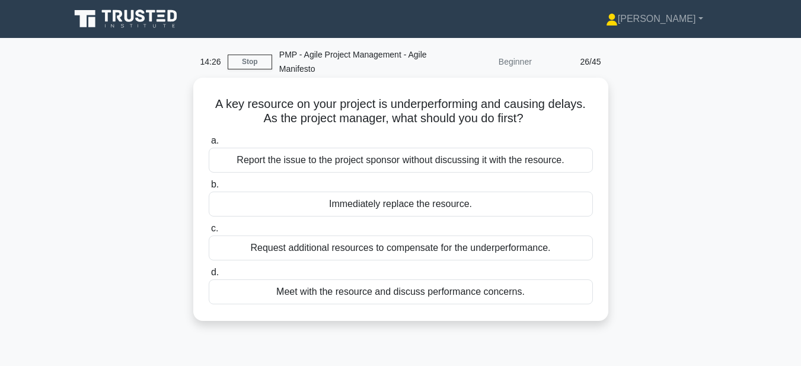
click at [439, 250] on div "Request additional resources to compensate for the underperformance." at bounding box center [401, 247] width 384 height 25
click at [209, 232] on input "c. Request additional resources to compensate for the underperformance." at bounding box center [209, 229] width 0 height 8
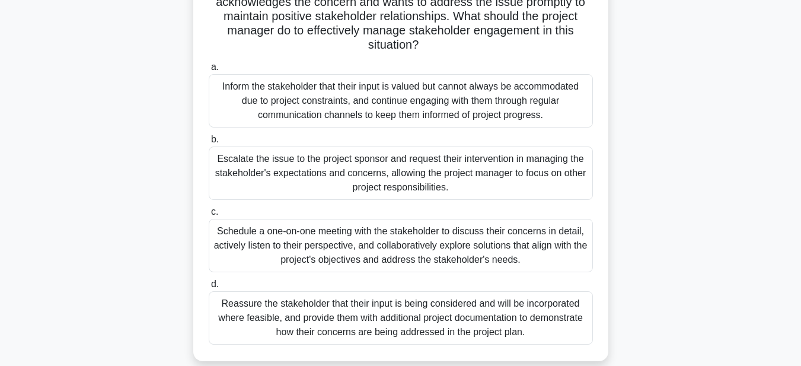
scroll to position [165, 0]
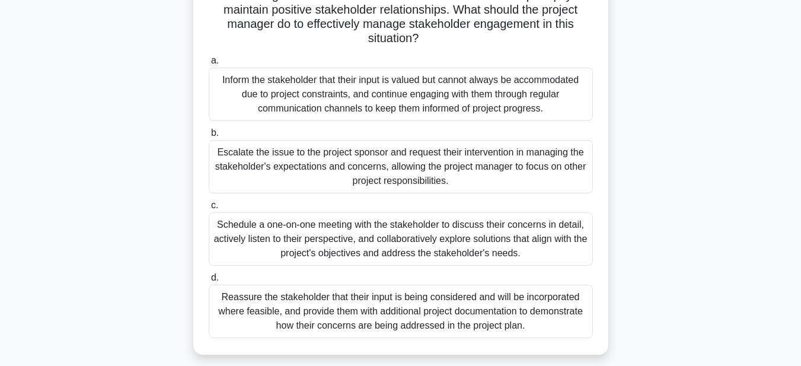
click at [478, 242] on div "Schedule a one-on-one meeting with the stakeholder to discuss their concerns in…" at bounding box center [401, 238] width 384 height 53
click at [209, 209] on input "c. Schedule a one-on-one meeting with the stakeholder to discuss their concerns…" at bounding box center [209, 206] width 0 height 8
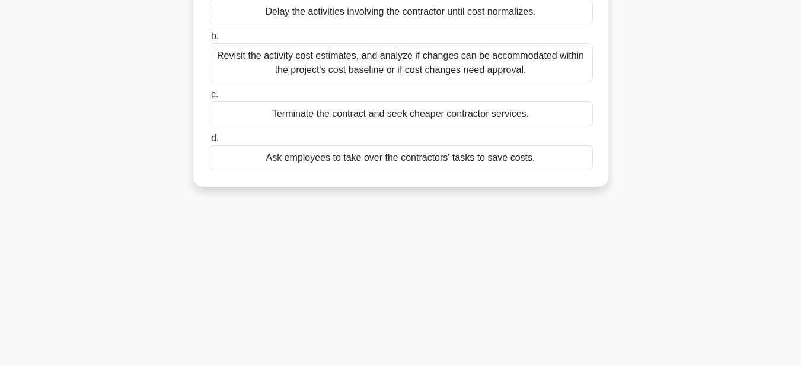
scroll to position [0, 0]
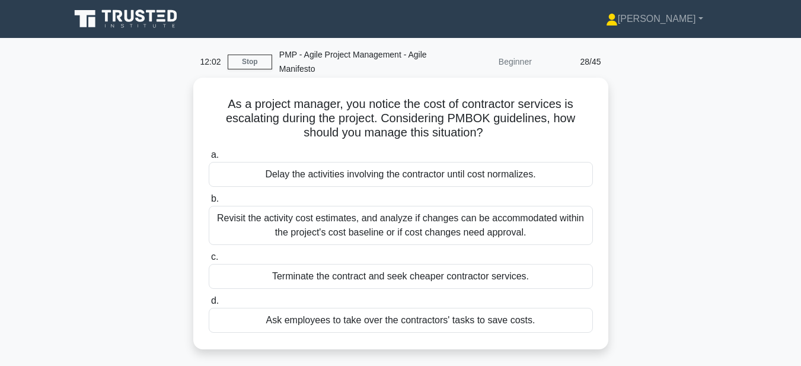
click at [472, 225] on div "Revisit the activity cost estimates, and analyze if changes can be accommodated…" at bounding box center [401, 225] width 384 height 39
click at [433, 217] on div "Revisit the activity cost estimates, and analyze if changes can be accommodated…" at bounding box center [401, 225] width 384 height 39
click at [209, 203] on input "b. Revisit the activity cost estimates, and analyze if changes can be accommoda…" at bounding box center [209, 199] width 0 height 8
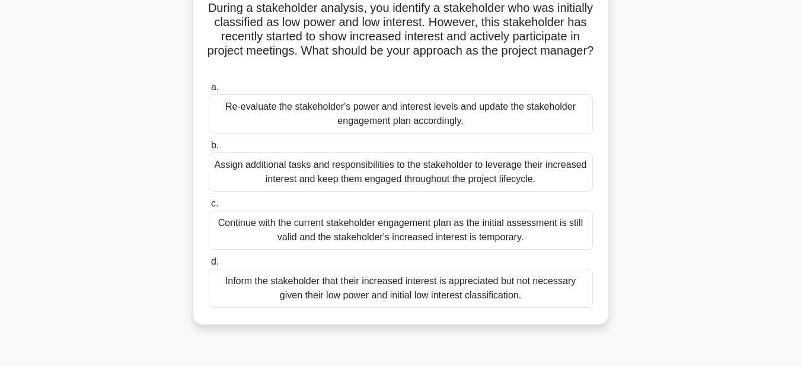
scroll to position [100, 0]
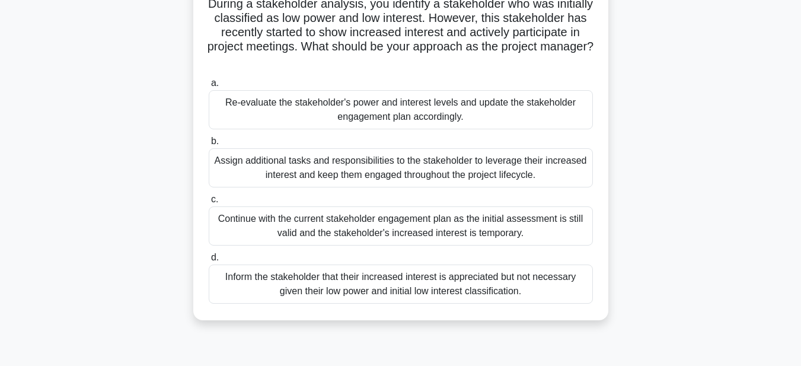
click at [442, 116] on div "Re-evaluate the stakeholder's power and interest levels and update the stakehol…" at bounding box center [401, 109] width 384 height 39
click at [209, 87] on input "a. Re-evaluate the stakeholder's power and interest levels and update the stake…" at bounding box center [209, 83] width 0 height 8
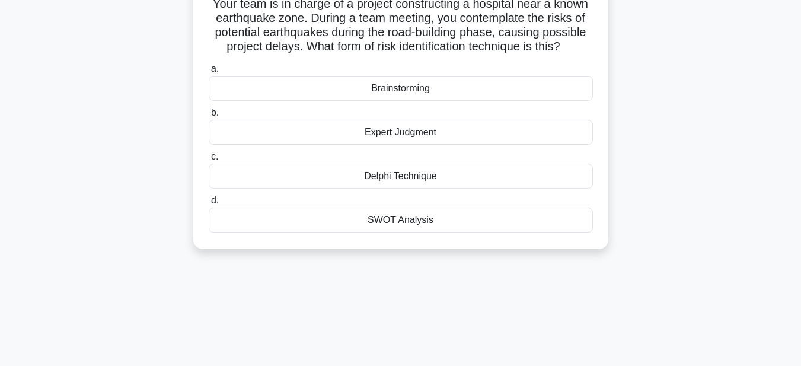
scroll to position [0, 0]
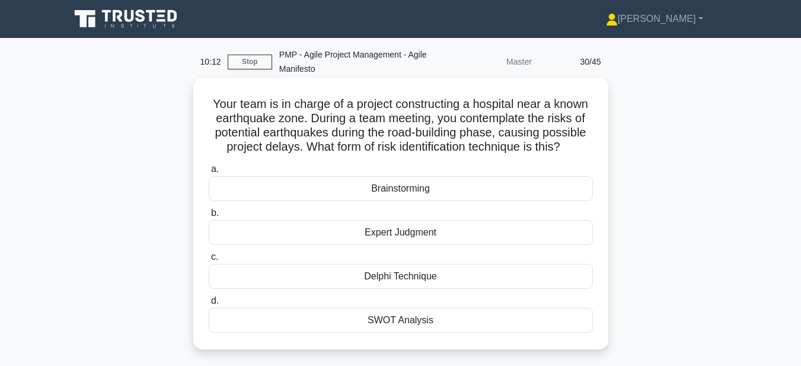
click at [408, 188] on div "Brainstorming" at bounding box center [401, 188] width 384 height 25
click at [209, 173] on input "a. Brainstorming" at bounding box center [209, 169] width 0 height 8
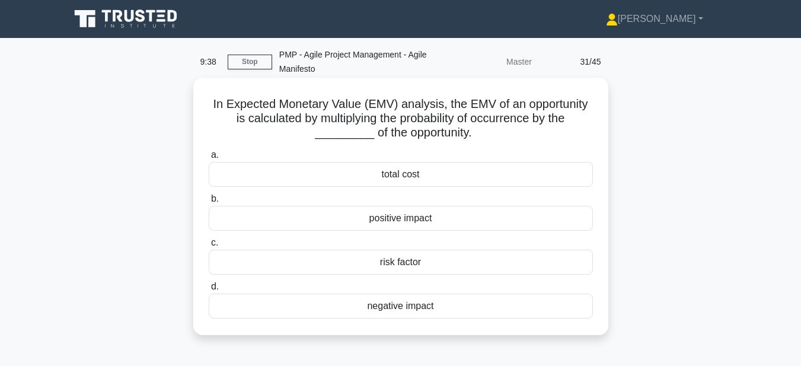
click at [407, 175] on div "total cost" at bounding box center [401, 174] width 384 height 25
click at [209, 159] on input "a. total cost" at bounding box center [209, 155] width 0 height 8
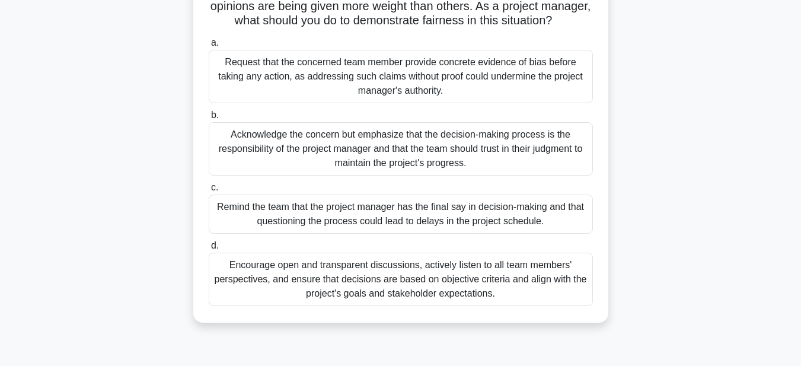
scroll to position [131, 0]
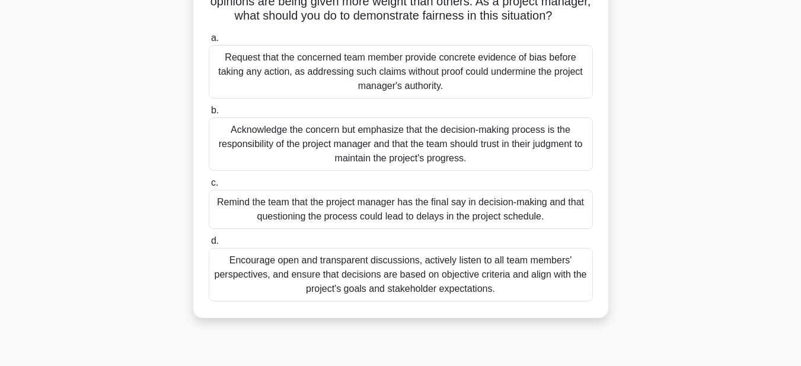
click at [471, 292] on div "Encourage open and transparent discussions, actively listen to all team members…" at bounding box center [401, 274] width 384 height 53
click at [209, 245] on input "d. Encourage open and transparent discussions, actively listen to all team memb…" at bounding box center [209, 241] width 0 height 8
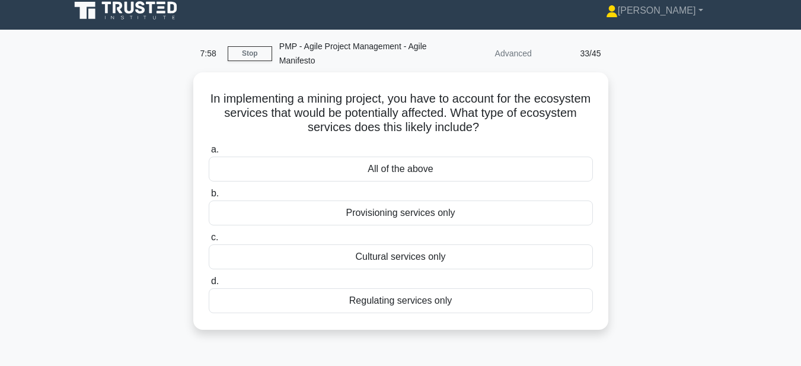
scroll to position [0, 0]
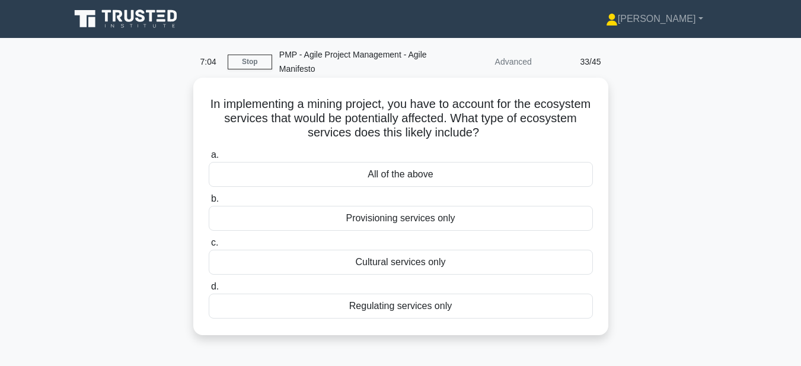
click at [443, 306] on div "Regulating services only" at bounding box center [401, 305] width 384 height 25
click at [209, 290] on input "d. Regulating services only" at bounding box center [209, 287] width 0 height 8
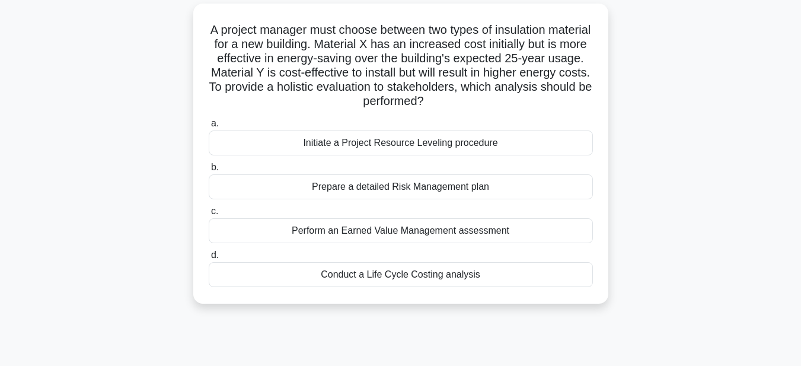
scroll to position [79, 0]
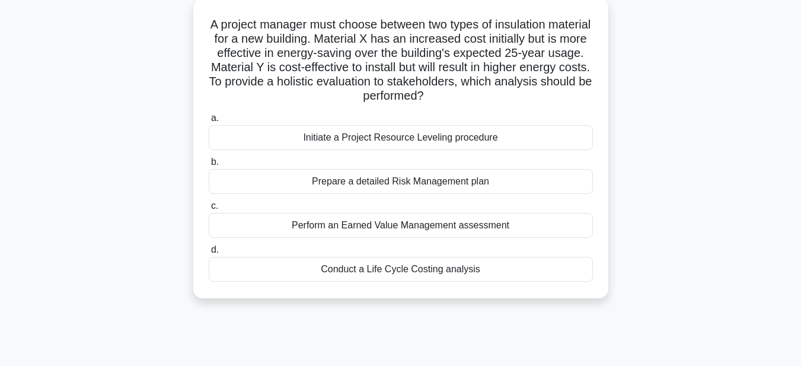
click at [474, 136] on div "Initiate a Project Resource Leveling procedure" at bounding box center [401, 137] width 384 height 25
click at [209, 122] on input "a. Initiate a Project Resource Leveling procedure" at bounding box center [209, 118] width 0 height 8
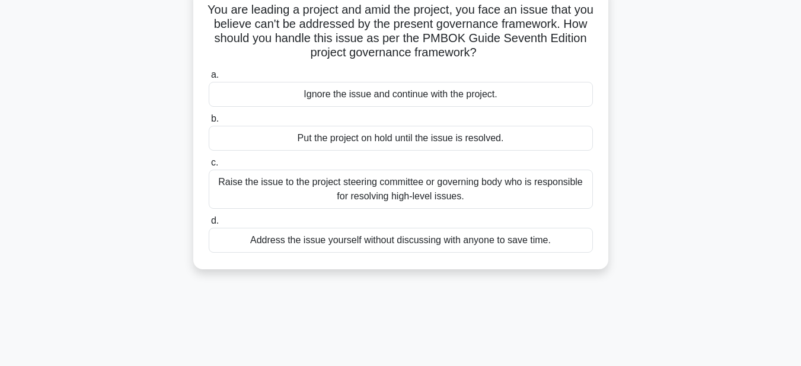
scroll to position [108, 0]
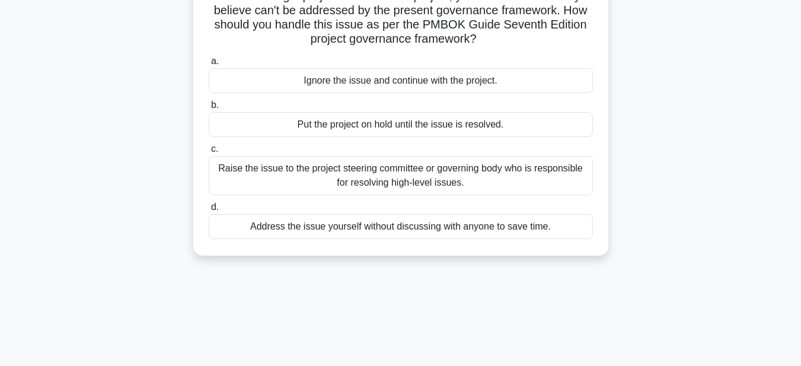
click at [388, 170] on div "Raise the issue to the project steering committee or governing body who is resp…" at bounding box center [401, 175] width 384 height 39
click at [209, 153] on input "c. Raise the issue to the project steering committee or governing body who is r…" at bounding box center [209, 149] width 0 height 8
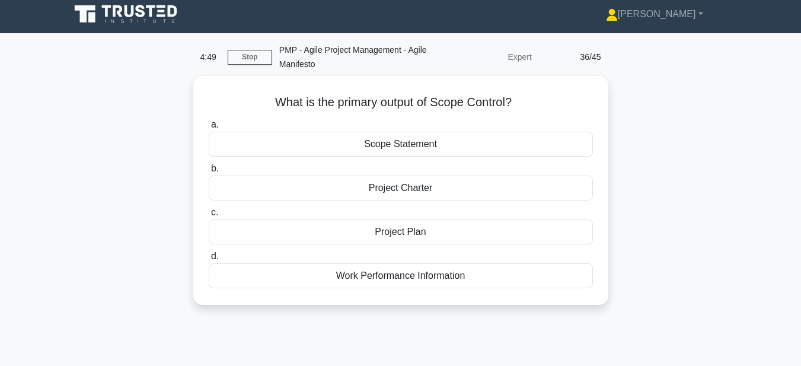
scroll to position [0, 0]
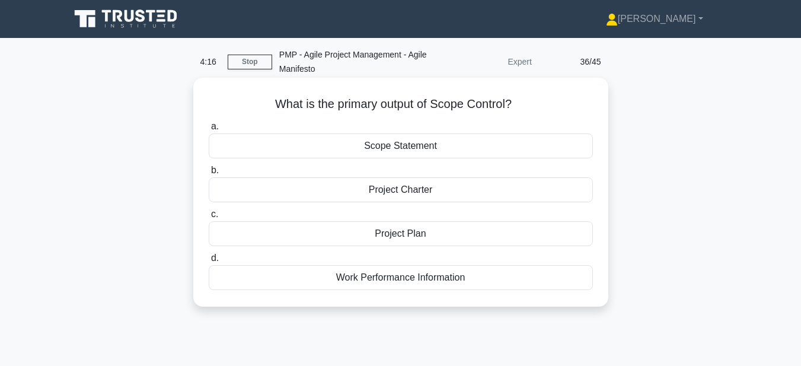
click at [382, 280] on div "Work Performance Information" at bounding box center [401, 277] width 384 height 25
click at [209, 262] on input "d. Work Performance Information" at bounding box center [209, 258] width 0 height 8
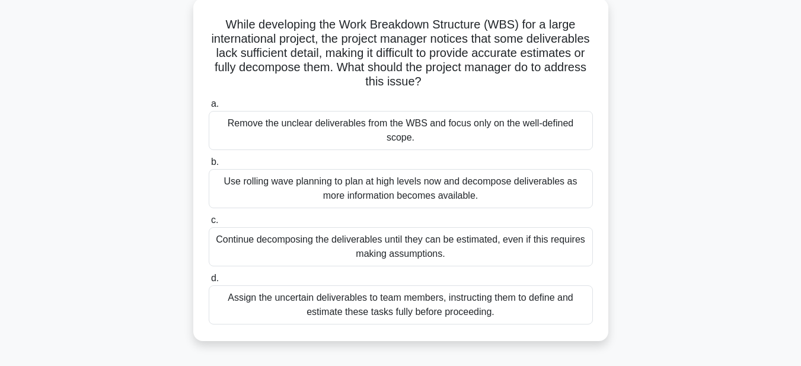
scroll to position [77, 0]
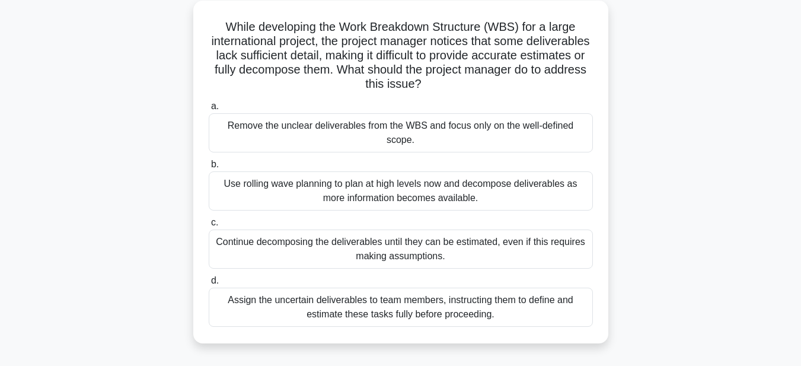
click at [451, 290] on div "Assign the uncertain deliverables to team members, instructing them to define a…" at bounding box center [401, 306] width 384 height 39
click at [209, 284] on input "d. Assign the uncertain deliverables to team members, instructing them to defin…" at bounding box center [209, 281] width 0 height 8
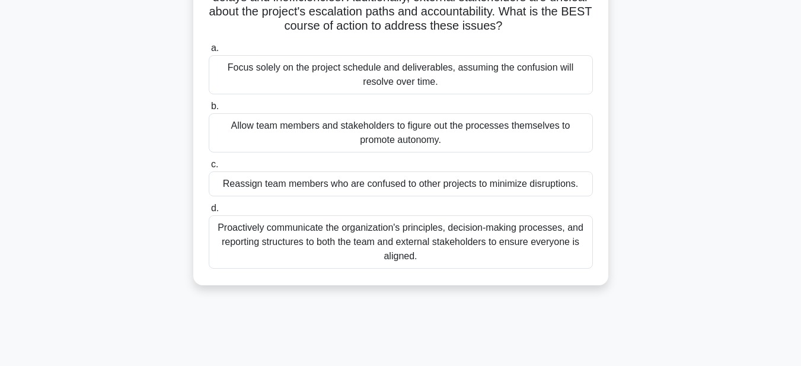
scroll to position [168, 0]
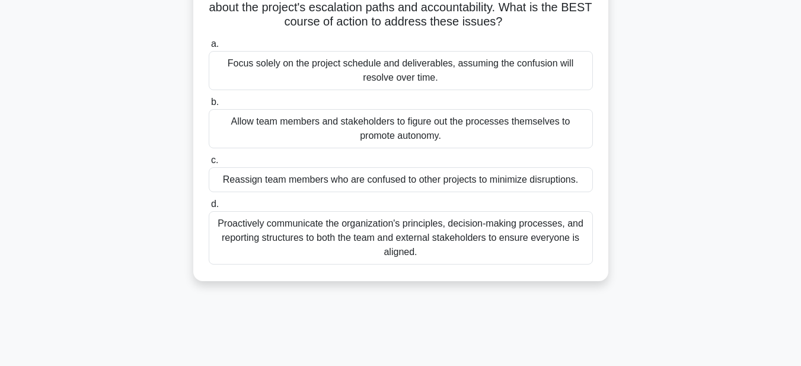
click at [469, 255] on div "Proactively communicate the organization's principles, decision-making processe…" at bounding box center [401, 237] width 384 height 53
click at [209, 208] on input "d. Proactively communicate the organization's principles, decision-making proce…" at bounding box center [209, 204] width 0 height 8
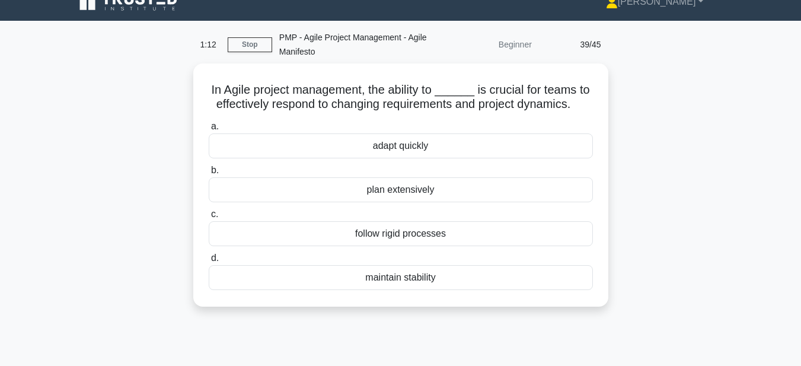
scroll to position [0, 0]
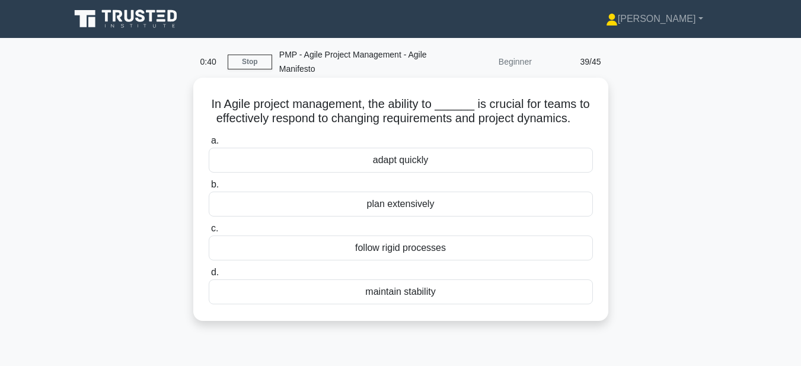
click at [401, 292] on div "maintain stability" at bounding box center [401, 291] width 384 height 25
click at [209, 276] on input "d. maintain stability" at bounding box center [209, 272] width 0 height 8
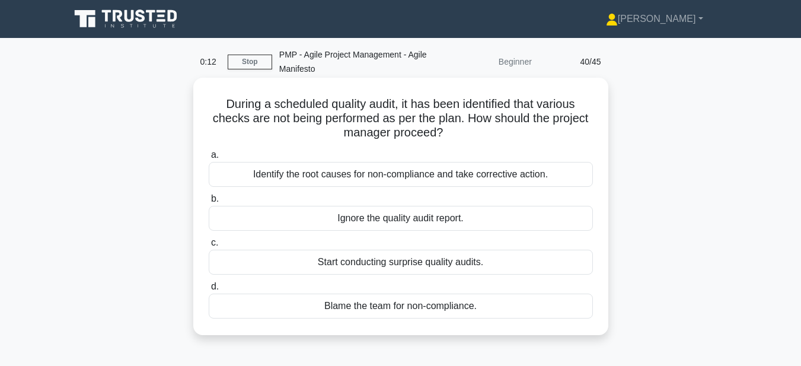
click at [413, 172] on div "Identify the root causes for non-compliance and take corrective action." at bounding box center [401, 174] width 384 height 25
click at [209, 159] on input "a. Identify the root causes for non-compliance and take corrective action." at bounding box center [209, 155] width 0 height 8
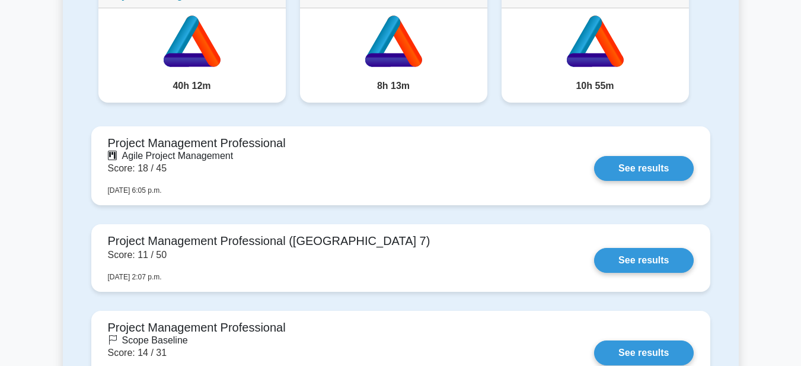
scroll to position [384, 0]
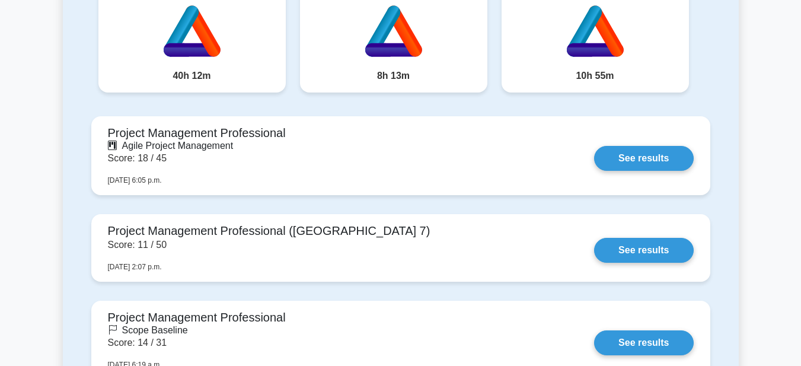
drag, startPoint x: 803, startPoint y: 27, endPoint x: 808, endPoint y: 50, distance: 23.7
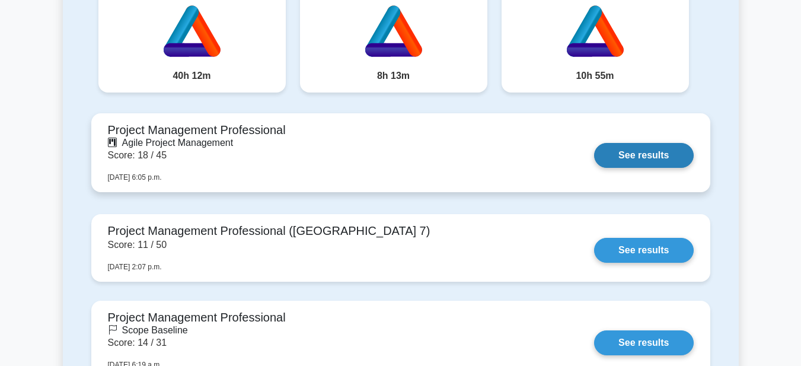
click at [670, 155] on link "See results" at bounding box center [643, 155] width 99 height 25
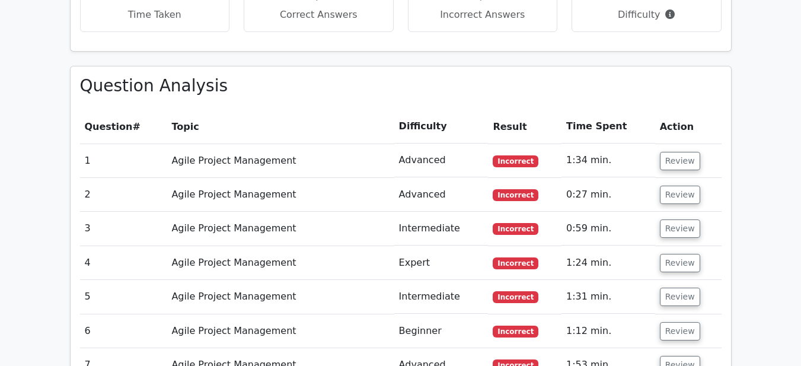
scroll to position [890, 0]
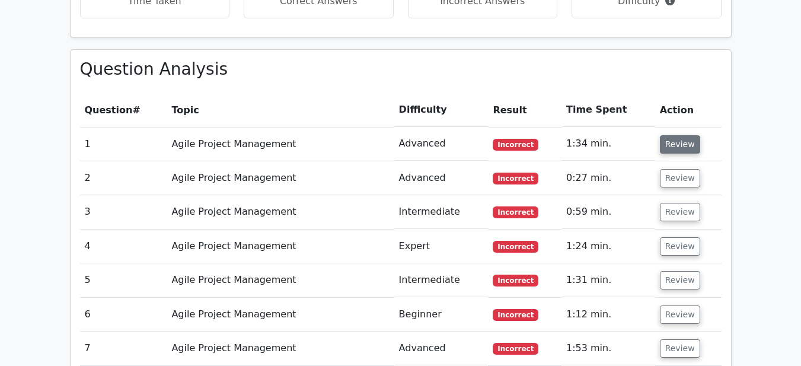
click at [662, 140] on button "Review" at bounding box center [680, 144] width 40 height 18
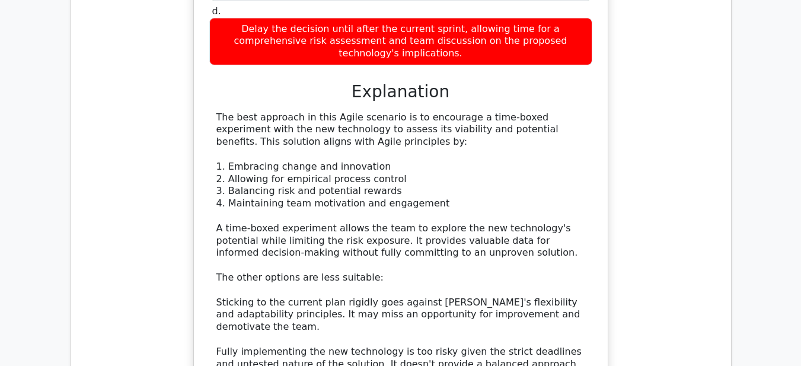
scroll to position [1344, 0]
